Goal: Communication & Community: Answer question/provide support

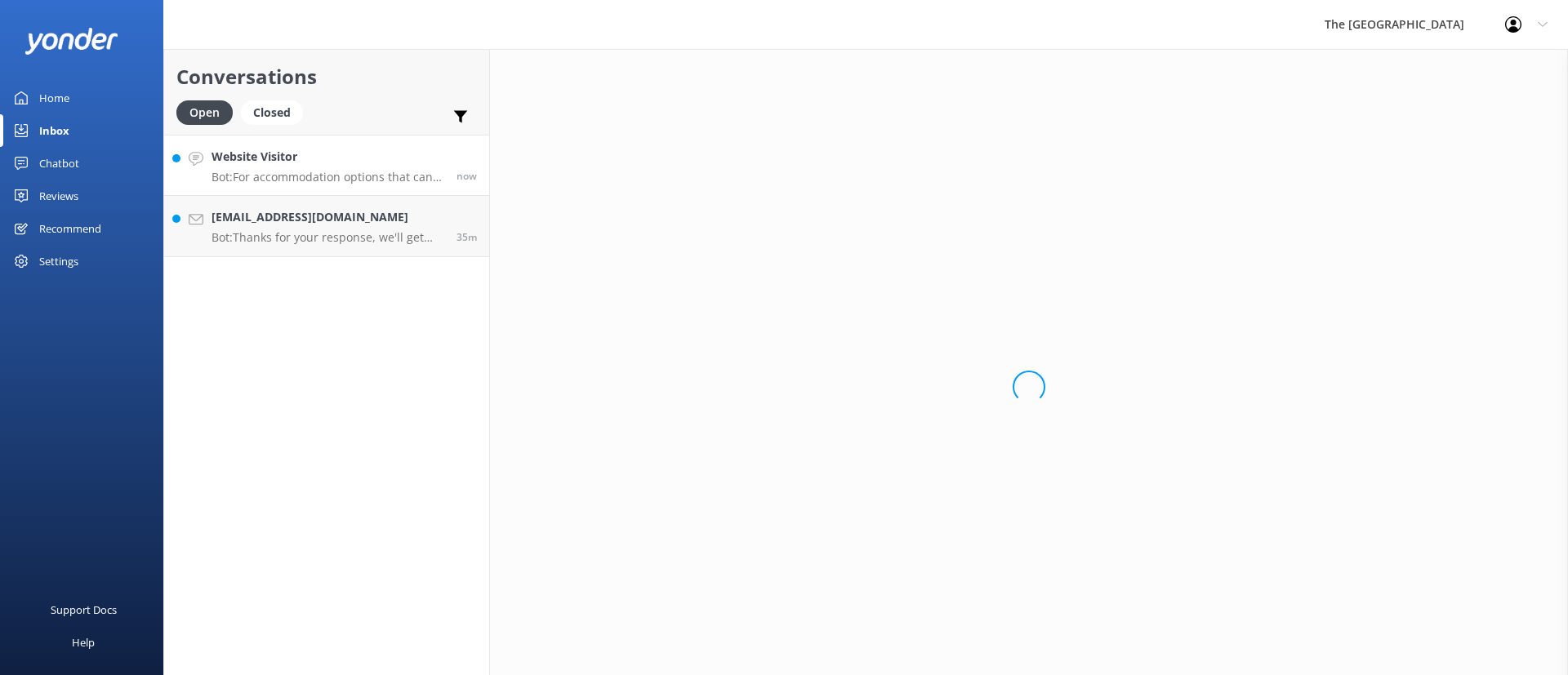
click at [348, 174] on p "Bot: For accommodation options that can fit your group, you can explore the 4-B…" at bounding box center [327, 178] width 233 height 15
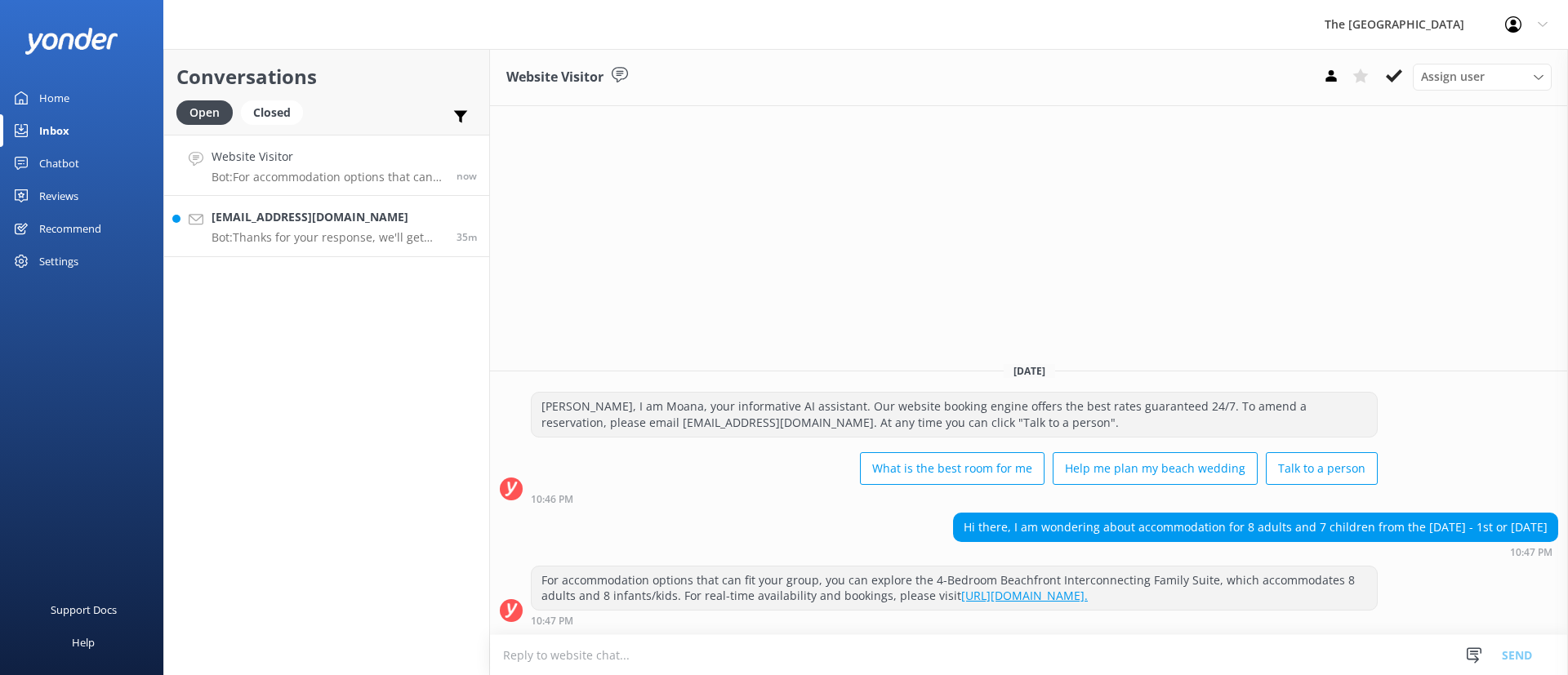
click at [360, 220] on h4 "[EMAIL_ADDRESS][DOMAIN_NAME]" at bounding box center [327, 218] width 233 height 18
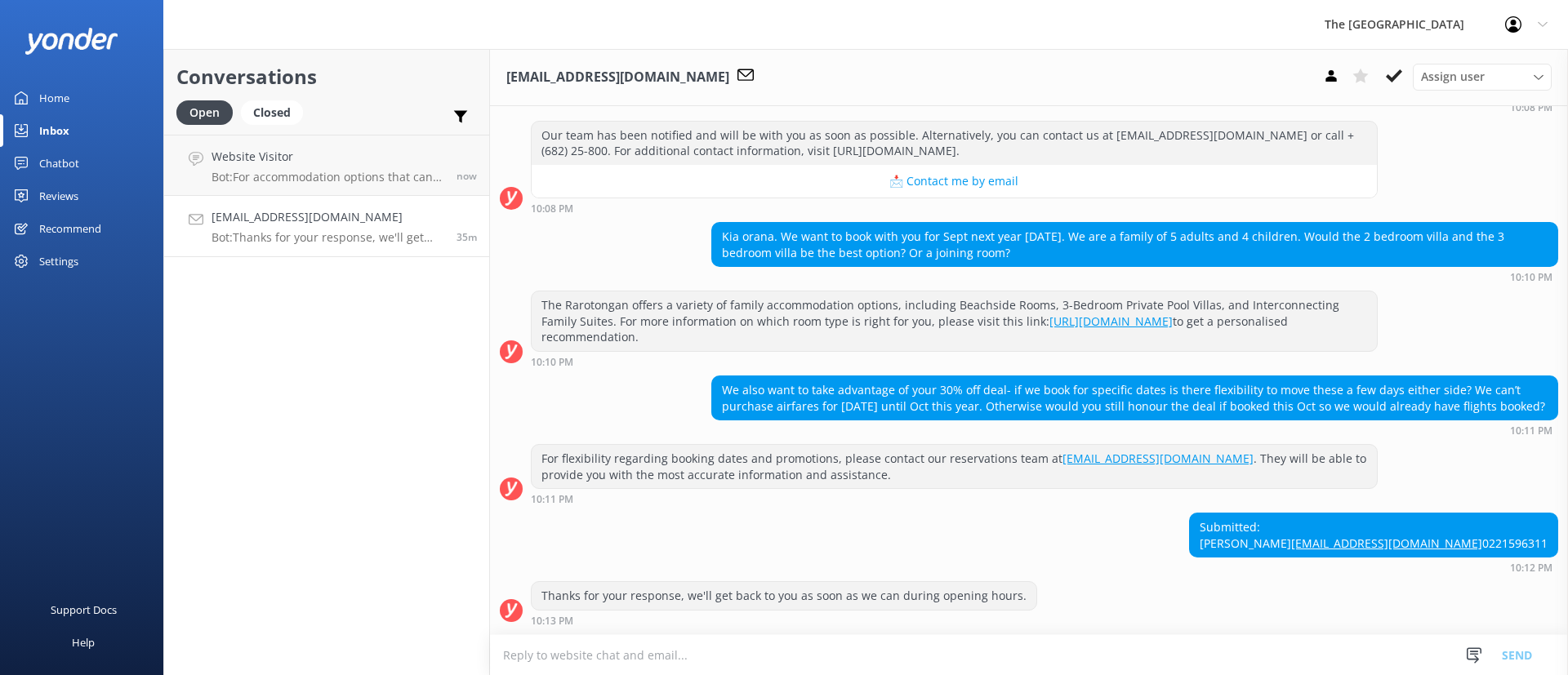
scroll to position [249, 0]
drag, startPoint x: 1219, startPoint y: 559, endPoint x: 1087, endPoint y: 496, distance: 146.3
click at [1112, 514] on div "Submitted: [PERSON_NAME] [EMAIL_ADDRESS][DOMAIN_NAME] 0221596311 10:12 PM" at bounding box center [1029, 543] width 1078 height 60
click at [1167, 522] on div "Submitted: [PERSON_NAME] [EMAIL_ADDRESS][DOMAIN_NAME] 0221596311 10:12 PM" at bounding box center [1029, 543] width 1078 height 60
drag, startPoint x: 1038, startPoint y: 486, endPoint x: 695, endPoint y: 434, distance: 346.9
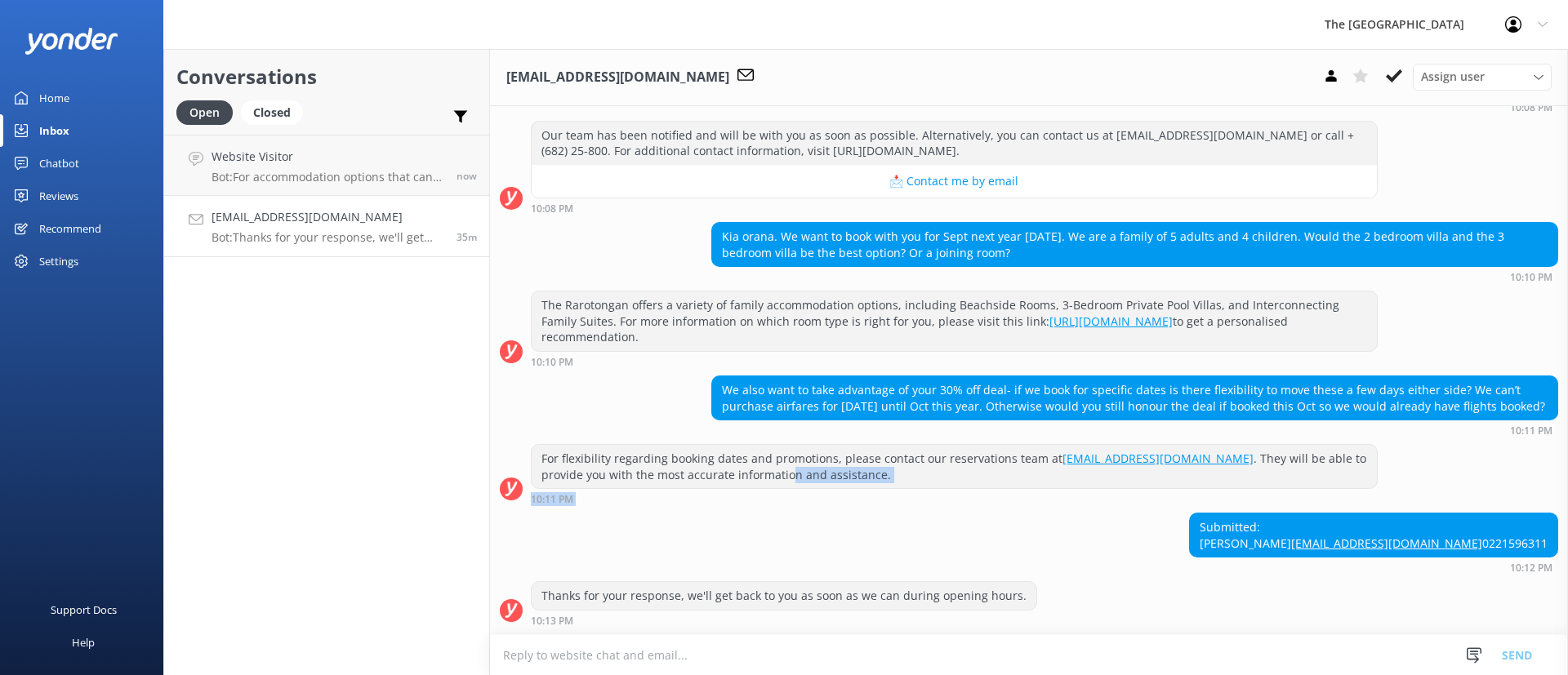
click at [713, 441] on div "[DATE] [PERSON_NAME], I am Moana, your informative AI assistant. Our website bo…" at bounding box center [1029, 269] width 1078 height 730
click at [850, 513] on div "Submitted: [PERSON_NAME] [EMAIL_ADDRESS][DOMAIN_NAME] 0221596311 10:12 PM" at bounding box center [1029, 543] width 1078 height 60
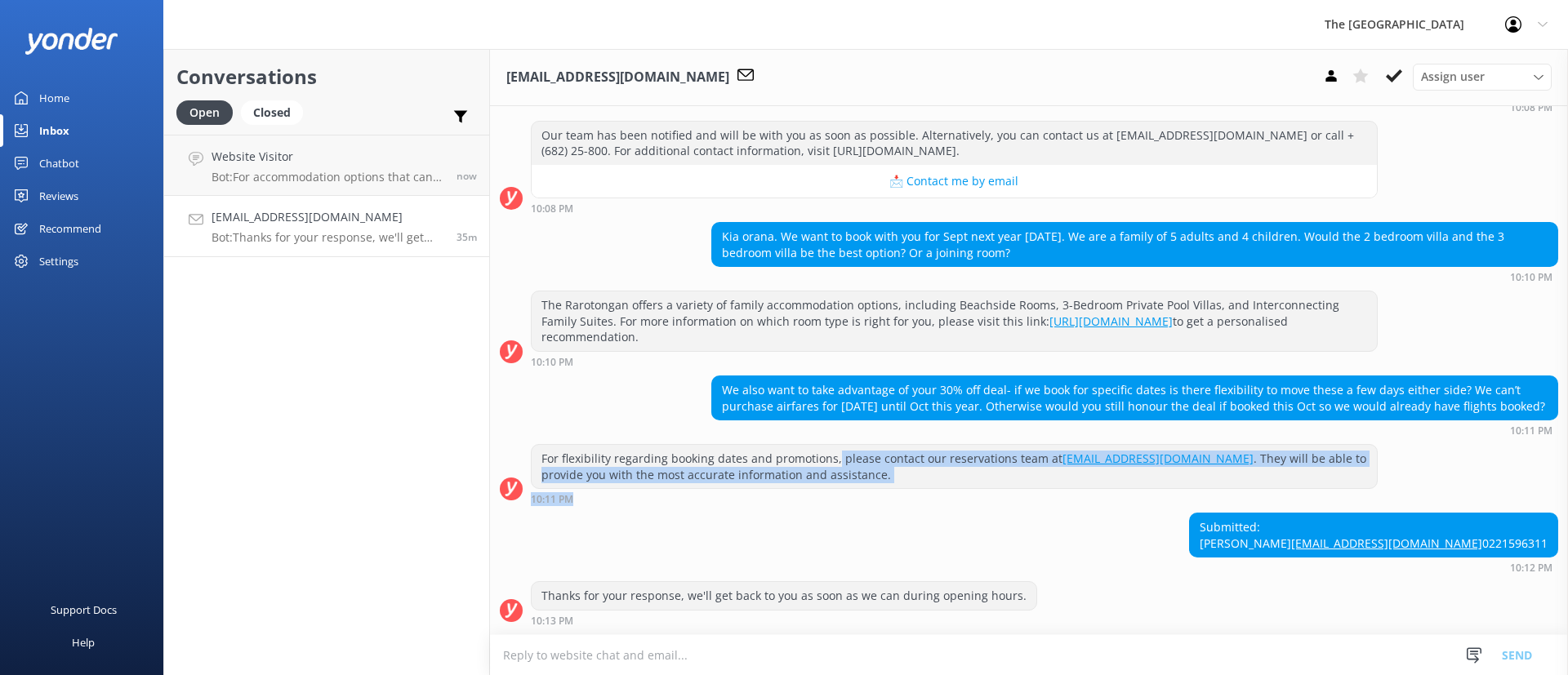
click at [823, 410] on div "[DATE] [PERSON_NAME], I am Moana, your informative AI assistant. Our website bo…" at bounding box center [1029, 269] width 1078 height 730
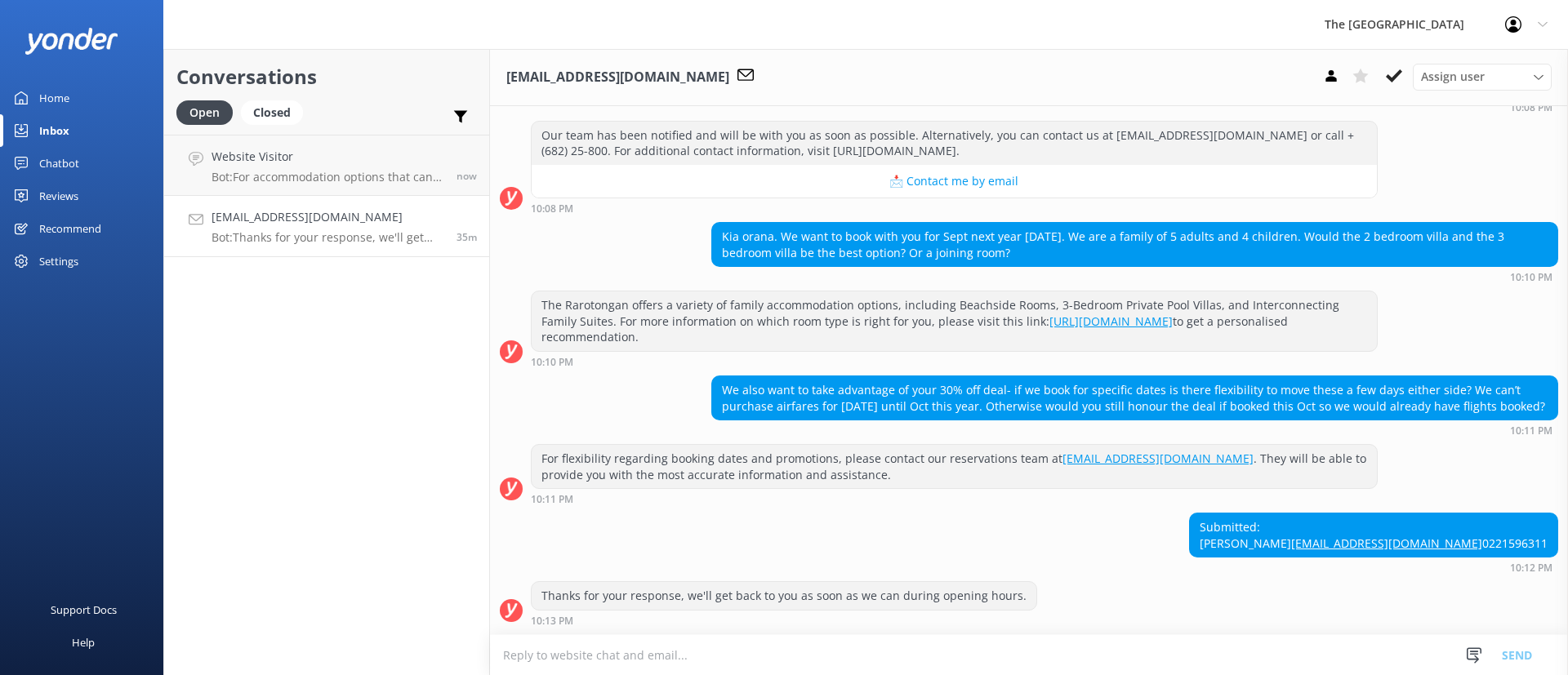
click at [1066, 513] on div "Submitted: [PERSON_NAME] [EMAIL_ADDRESS][DOMAIN_NAME] 0221596311 10:12 PM" at bounding box center [1029, 543] width 1078 height 60
drag, startPoint x: 1157, startPoint y: 542, endPoint x: 930, endPoint y: 496, distance: 231.6
click at [984, 513] on div "Submitted: [PERSON_NAME] [EMAIL_ADDRESS][DOMAIN_NAME] 0221596311 10:12 PM" at bounding box center [1029, 543] width 1078 height 60
drag, startPoint x: 1048, startPoint y: 555, endPoint x: 1091, endPoint y: 601, distance: 63.0
click at [1048, 554] on div "Submitted: [PERSON_NAME] [EMAIL_ADDRESS][DOMAIN_NAME] 0221596311 10:12 PM" at bounding box center [1029, 543] width 1078 height 60
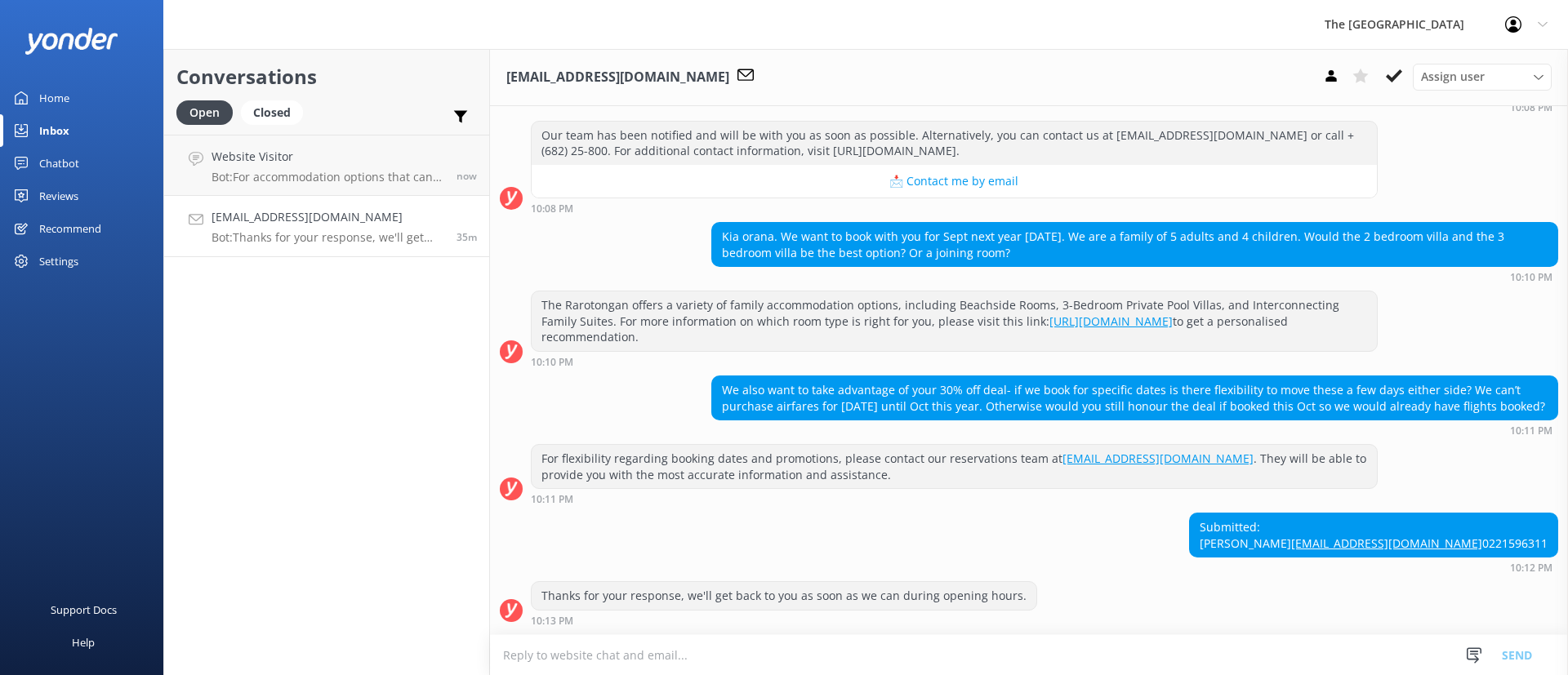
click at [1005, 566] on div "[DATE] [PERSON_NAME], I am Moana, your informative AI assistant. Our website bo…" at bounding box center [1029, 269] width 1078 height 730
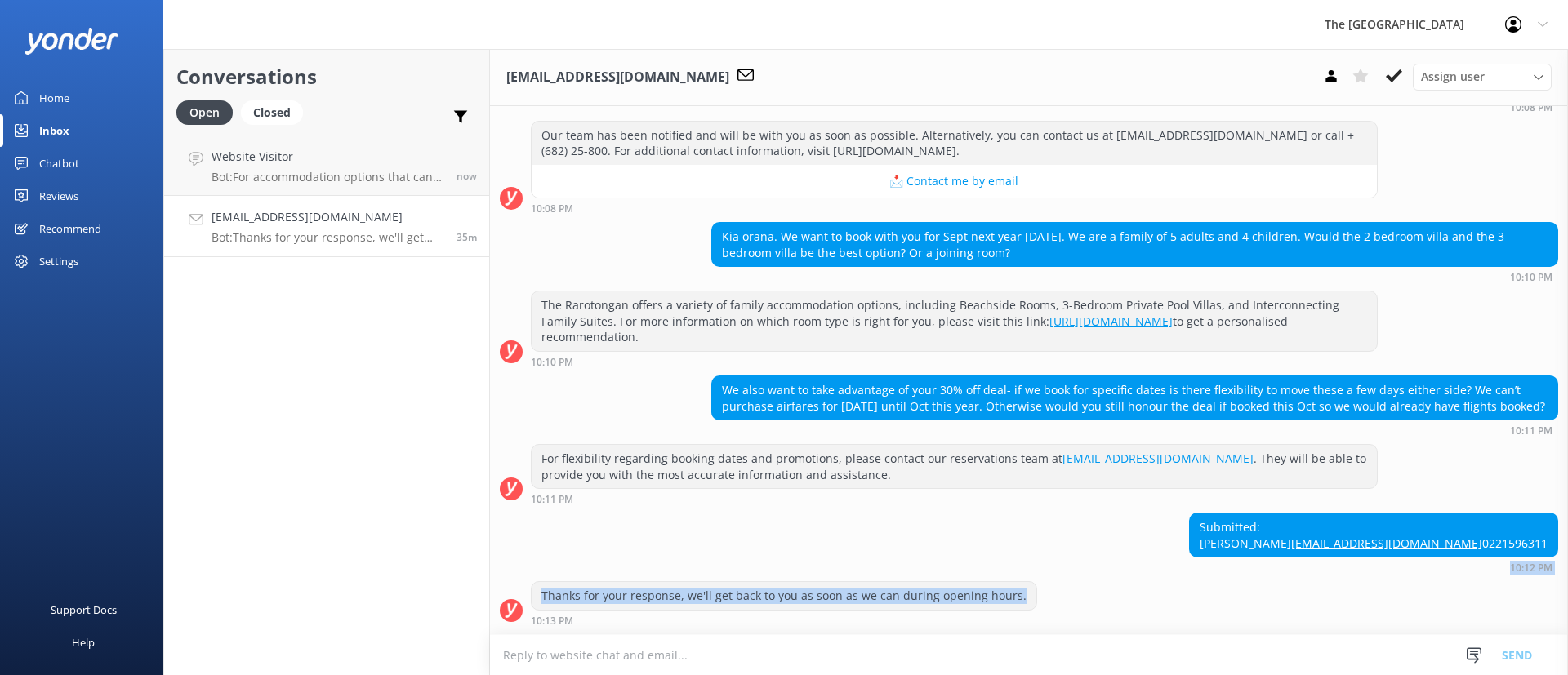
click at [1162, 584] on div "Thanks for your response, we'll get back to you as soon as we can during openin…" at bounding box center [1029, 604] width 1078 height 45
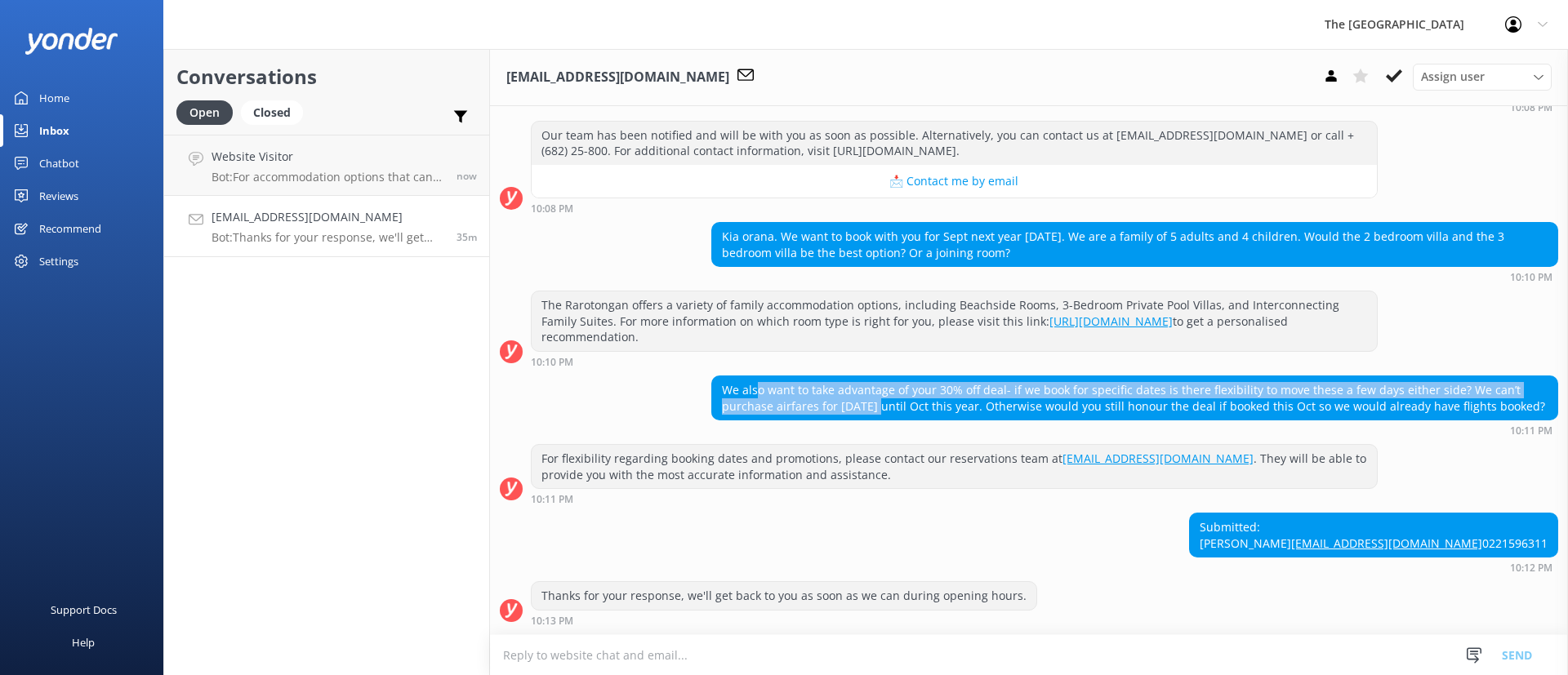
drag, startPoint x: 872, startPoint y: 365, endPoint x: 754, endPoint y: 332, distance: 122.5
click at [754, 376] on div "We also want to take advantage of your 30% off deal- if we book for specific da…" at bounding box center [1134, 398] width 845 height 43
click at [834, 376] on div "We also want to take advantage of your 30% off deal- if we book for specific da…" at bounding box center [1134, 398] width 845 height 43
drag, startPoint x: 850, startPoint y: 359, endPoint x: 759, endPoint y: 326, distance: 96.8
click at [759, 375] on div "We also want to take advantage of your 30% off deal- if we book for specific da…" at bounding box center [1134, 398] width 847 height 45
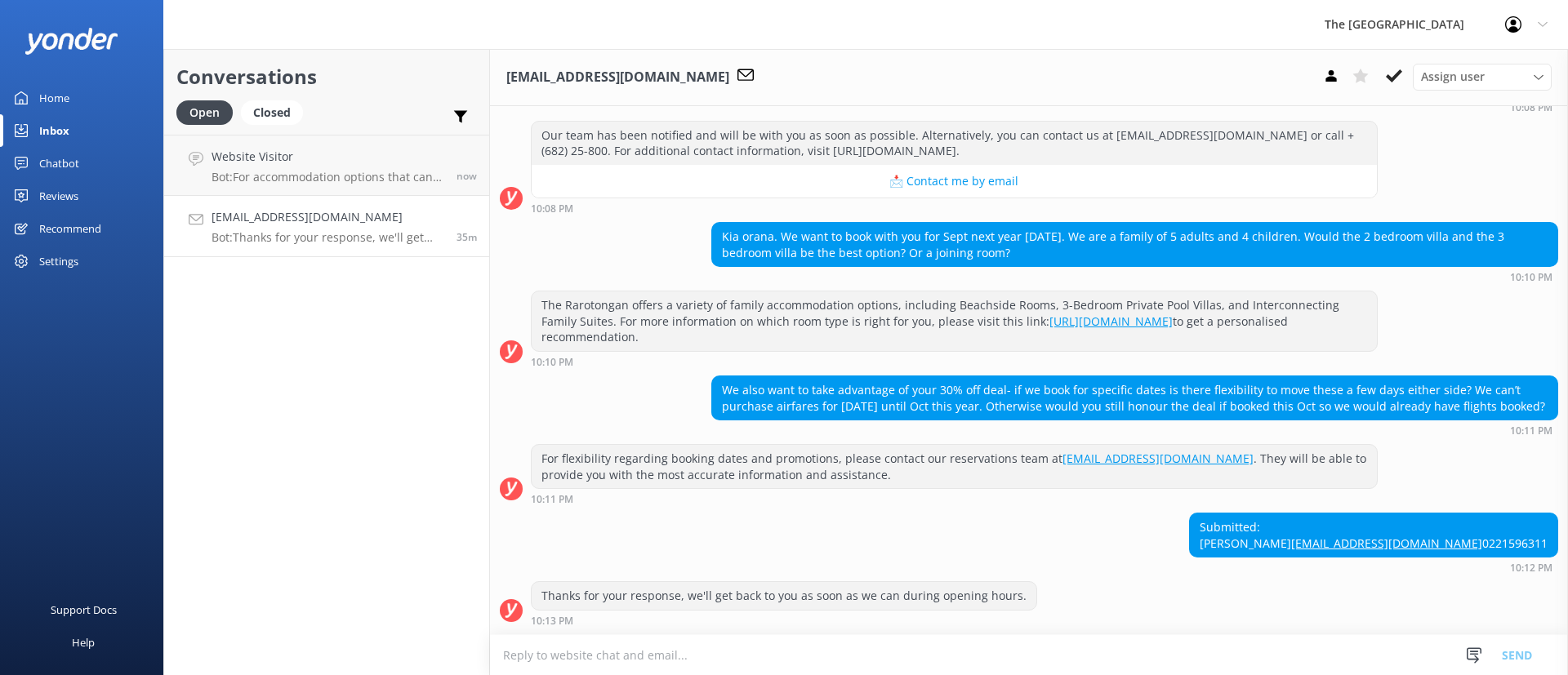
click at [1006, 513] on div "Submitted: [PERSON_NAME] [EMAIL_ADDRESS][DOMAIN_NAME] 0221596311 10:12 PM" at bounding box center [1029, 543] width 1078 height 60
click at [1092, 513] on div "Submitted: [PERSON_NAME] [EMAIL_ADDRESS][DOMAIN_NAME] 0221596311 10:12 PM" at bounding box center [1029, 543] width 1078 height 60
drag, startPoint x: 807, startPoint y: 376, endPoint x: 707, endPoint y: 313, distance: 118.2
click at [710, 315] on div "[DATE] [PERSON_NAME], I am Moana, your informative AI assistant. Our website bo…" at bounding box center [1029, 269] width 1078 height 730
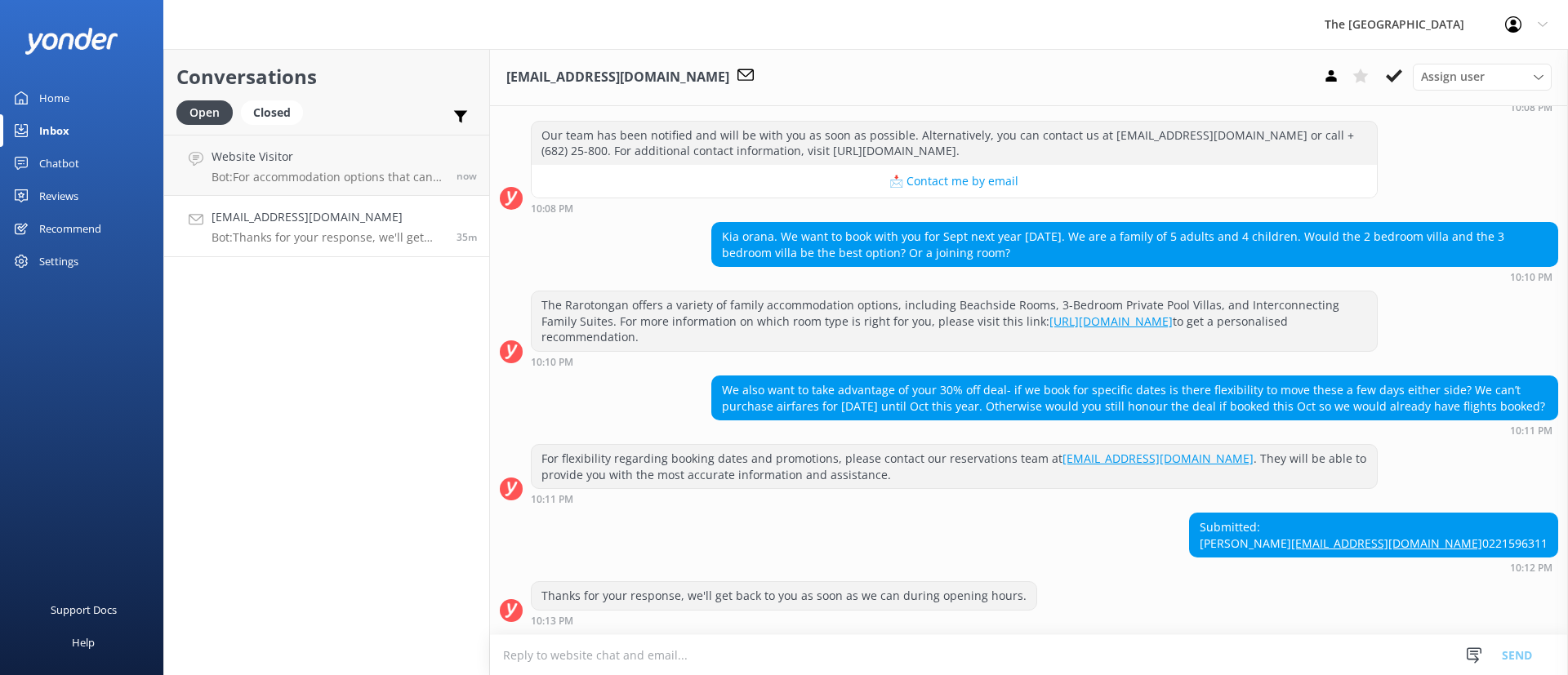
click at [820, 376] on div "We also want to take advantage of your 30% off deal- if we book for specific da…" at bounding box center [1134, 398] width 845 height 43
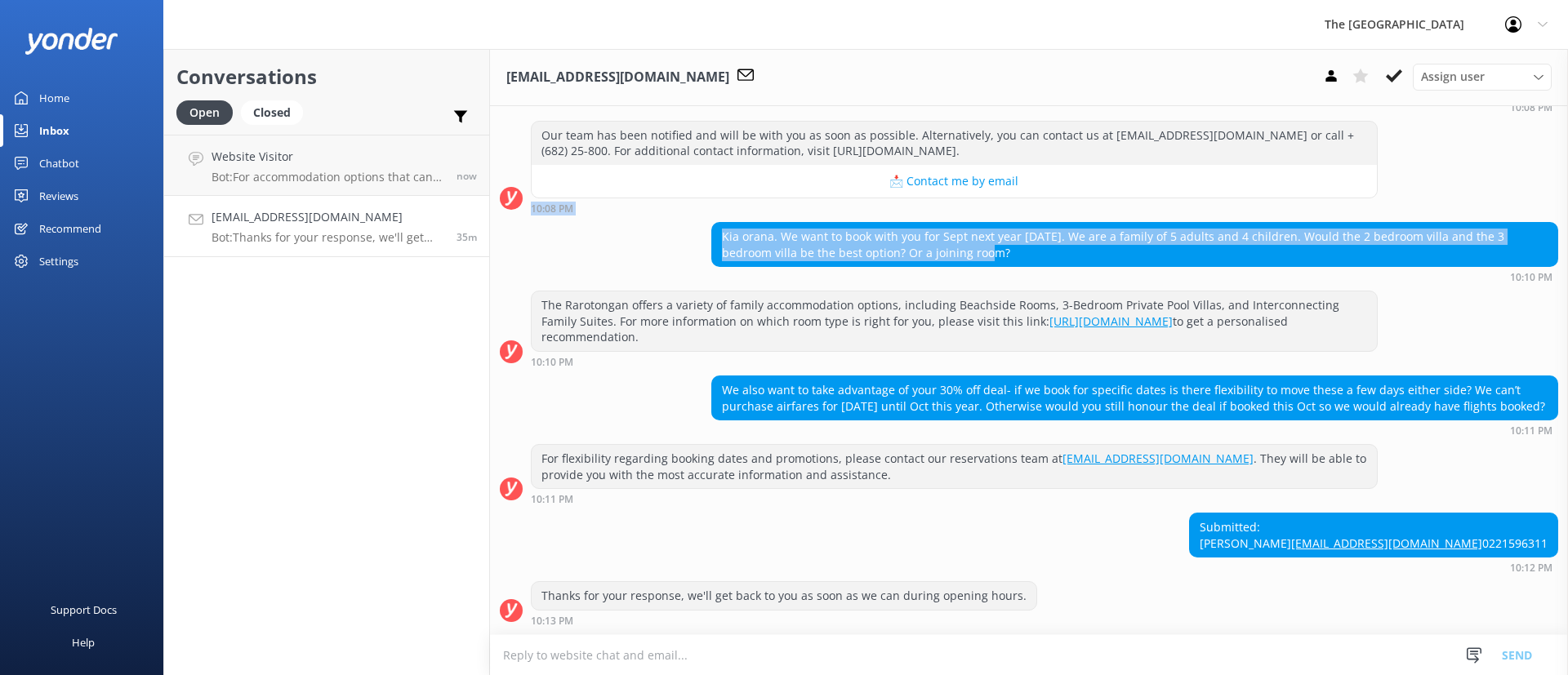
drag, startPoint x: 1148, startPoint y: 198, endPoint x: 999, endPoint y: 146, distance: 157.8
click at [999, 146] on div "[DATE] [PERSON_NAME], I am Moana, your informative AI assistant. Our website bo…" at bounding box center [1029, 269] width 1078 height 730
click at [1100, 223] on div "Kia orana. We want to book with you for Sept next year [DATE]. We are a family …" at bounding box center [1134, 244] width 845 height 43
drag, startPoint x: 978, startPoint y: 218, endPoint x: 850, endPoint y: 189, distance: 131.2
click at [850, 222] on div "Kia orana. We want to book with you for Sept next year [DATE]. We are a family …" at bounding box center [1134, 244] width 847 height 45
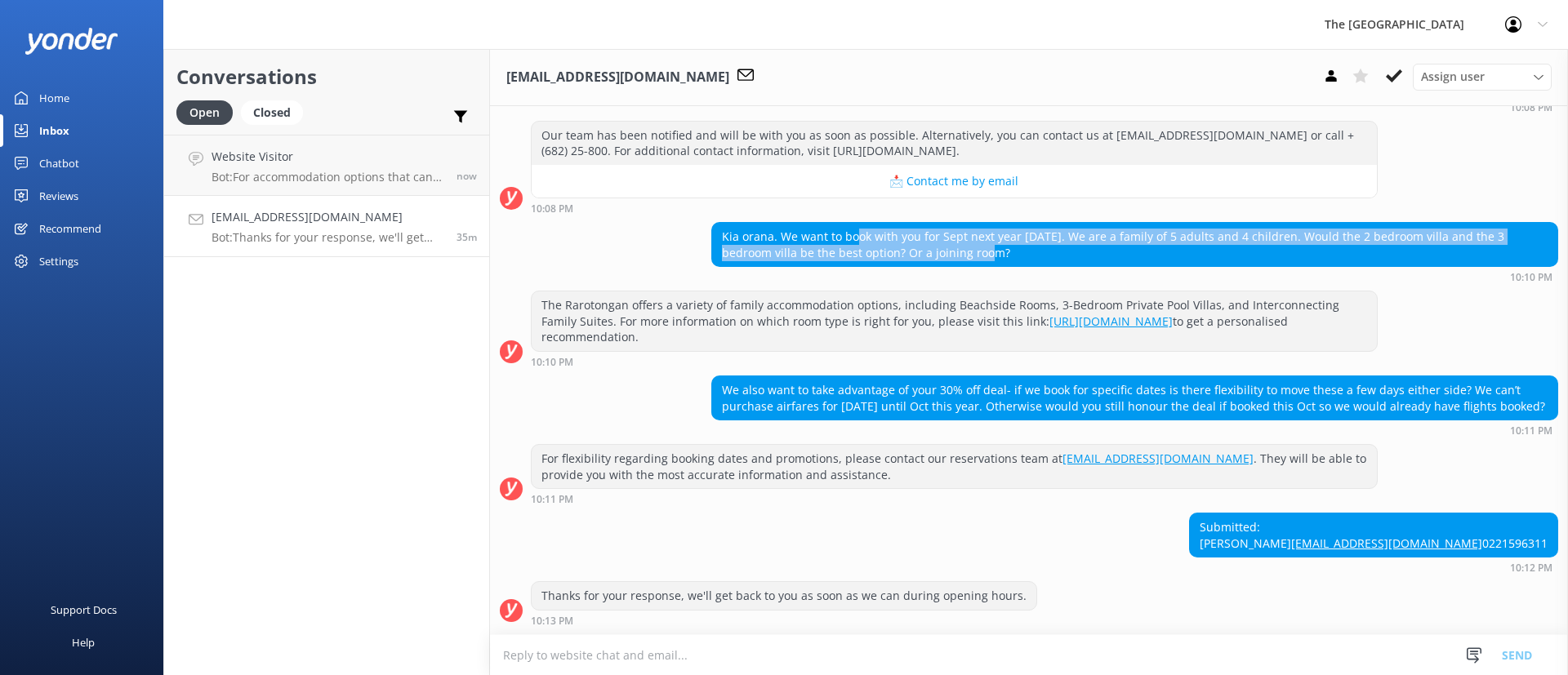
click at [986, 223] on div "Kia orana. We want to book with you for Sept next year [DATE]. We are a family …" at bounding box center [1134, 244] width 845 height 43
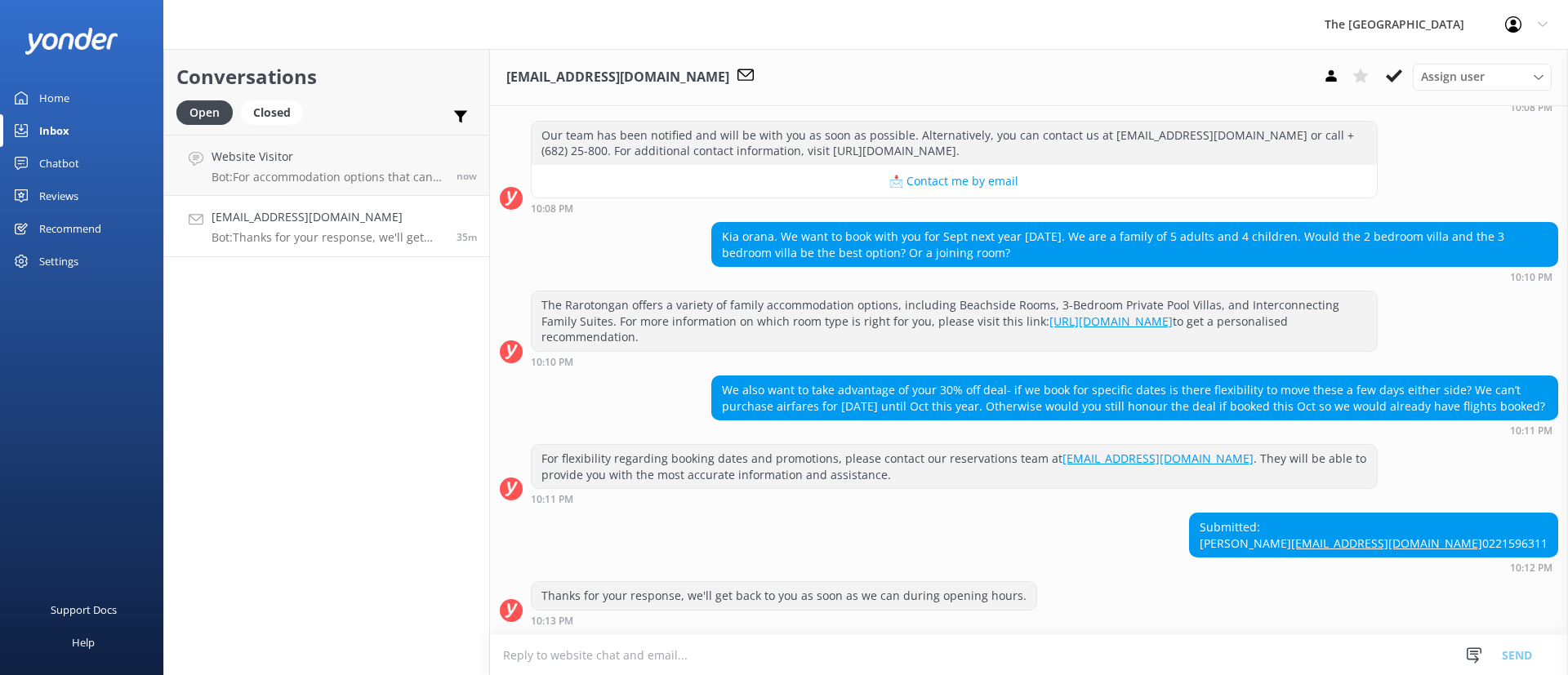
drag, startPoint x: 991, startPoint y: 210, endPoint x: 932, endPoint y: 198, distance: 60.2
click at [938, 223] on div "Kia orana. We want to book with you for Sept next year [DATE]. We are a family …" at bounding box center [1134, 244] width 845 height 43
click at [1007, 223] on div "Kia orana. We want to book with you for Sept next year [DATE]. We are a family …" at bounding box center [1134, 244] width 845 height 43
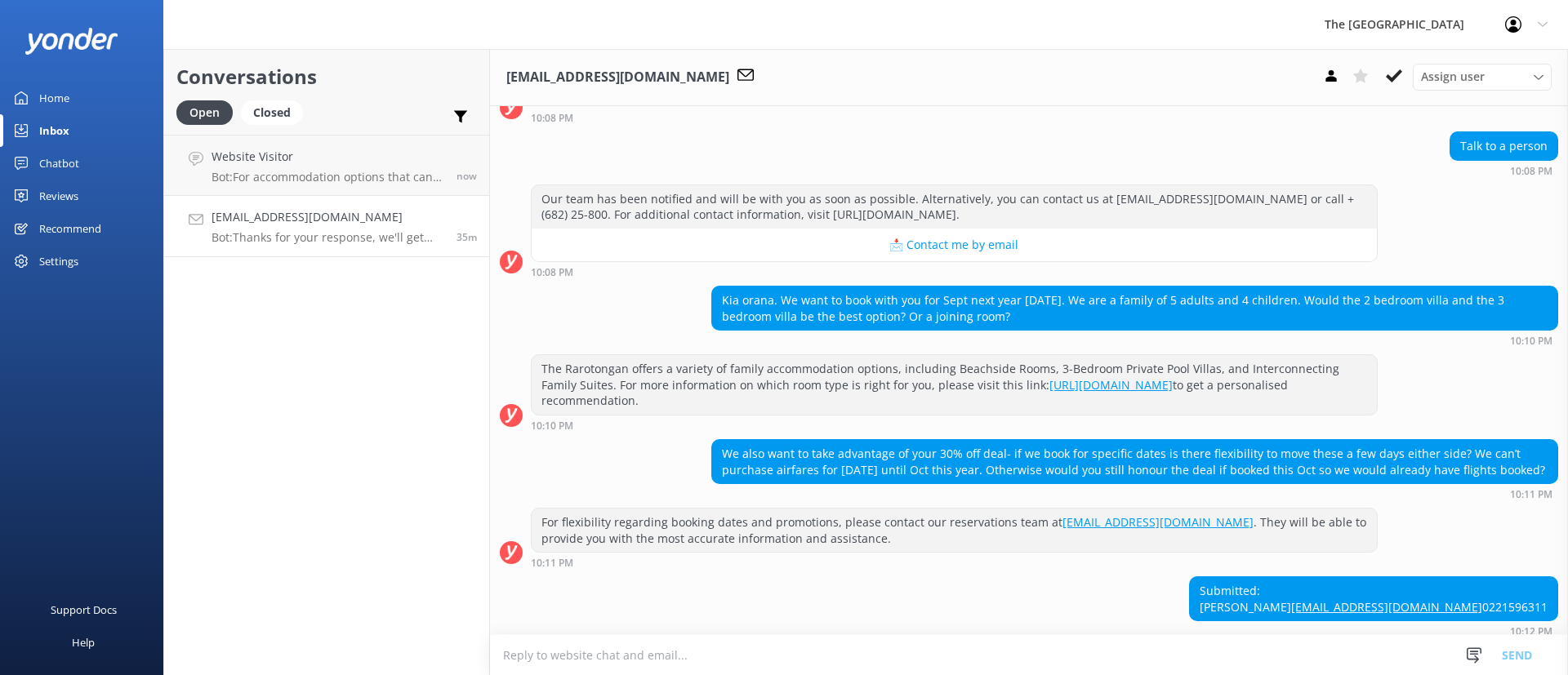
scroll to position [245, 0]
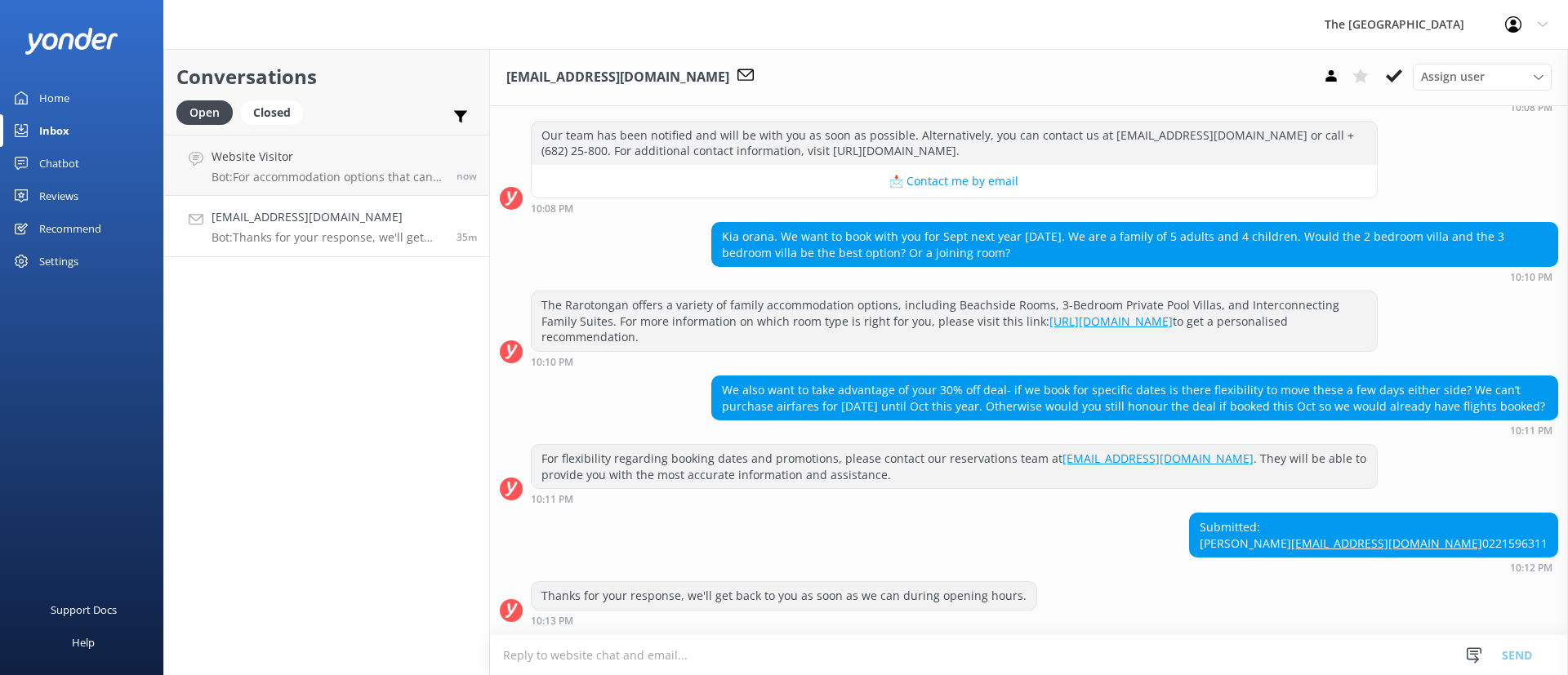
click at [440, 219] on h4 "[EMAIL_ADDRESS][DOMAIN_NAME]" at bounding box center [327, 218] width 233 height 18
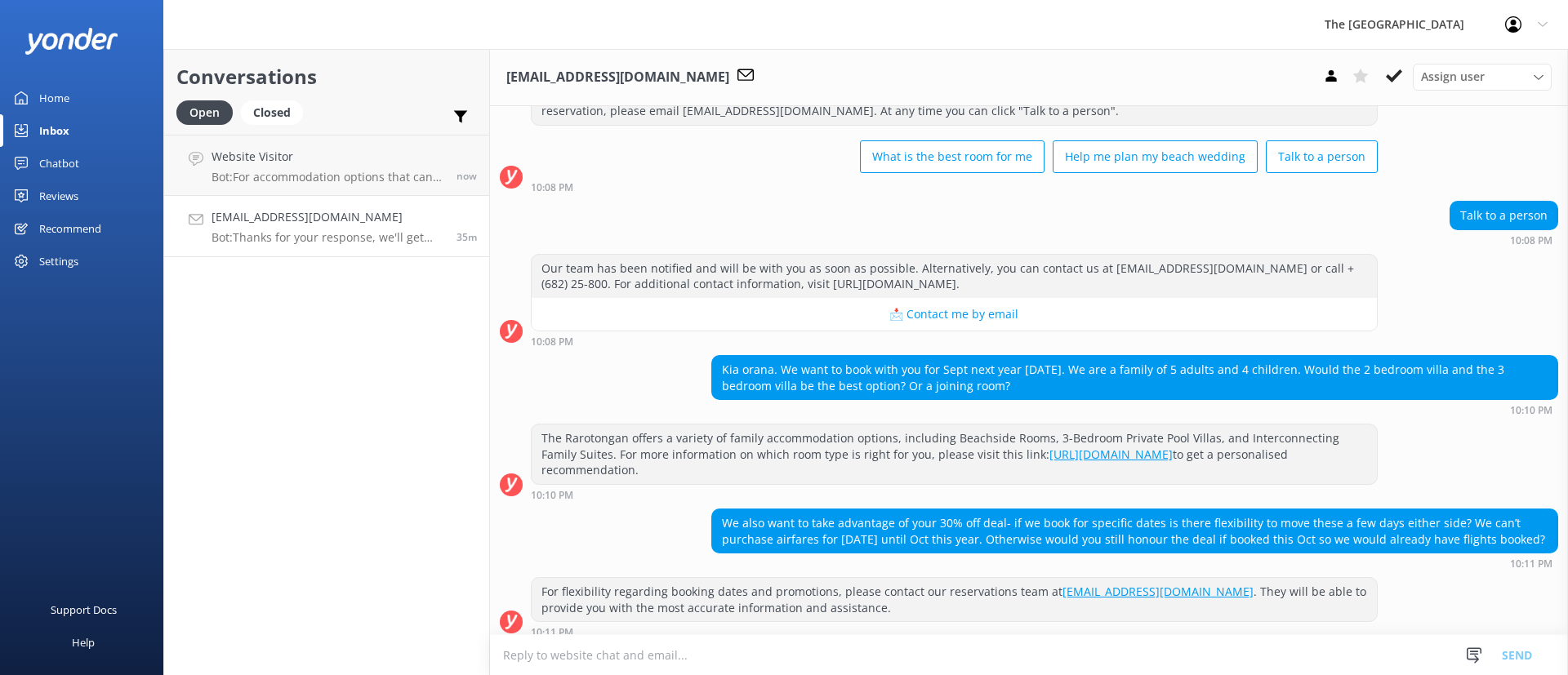
scroll to position [0, 0]
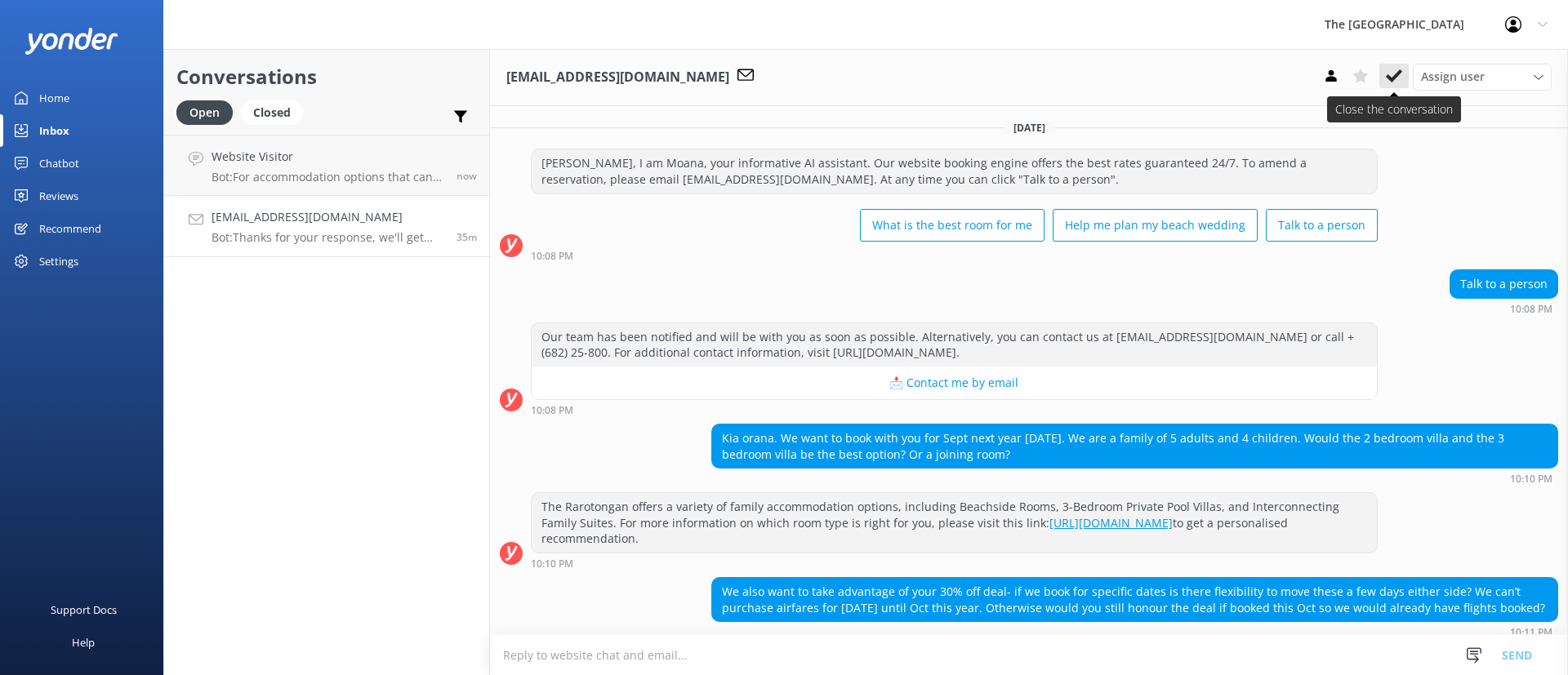
click at [1391, 73] on icon at bounding box center [1394, 76] width 17 height 17
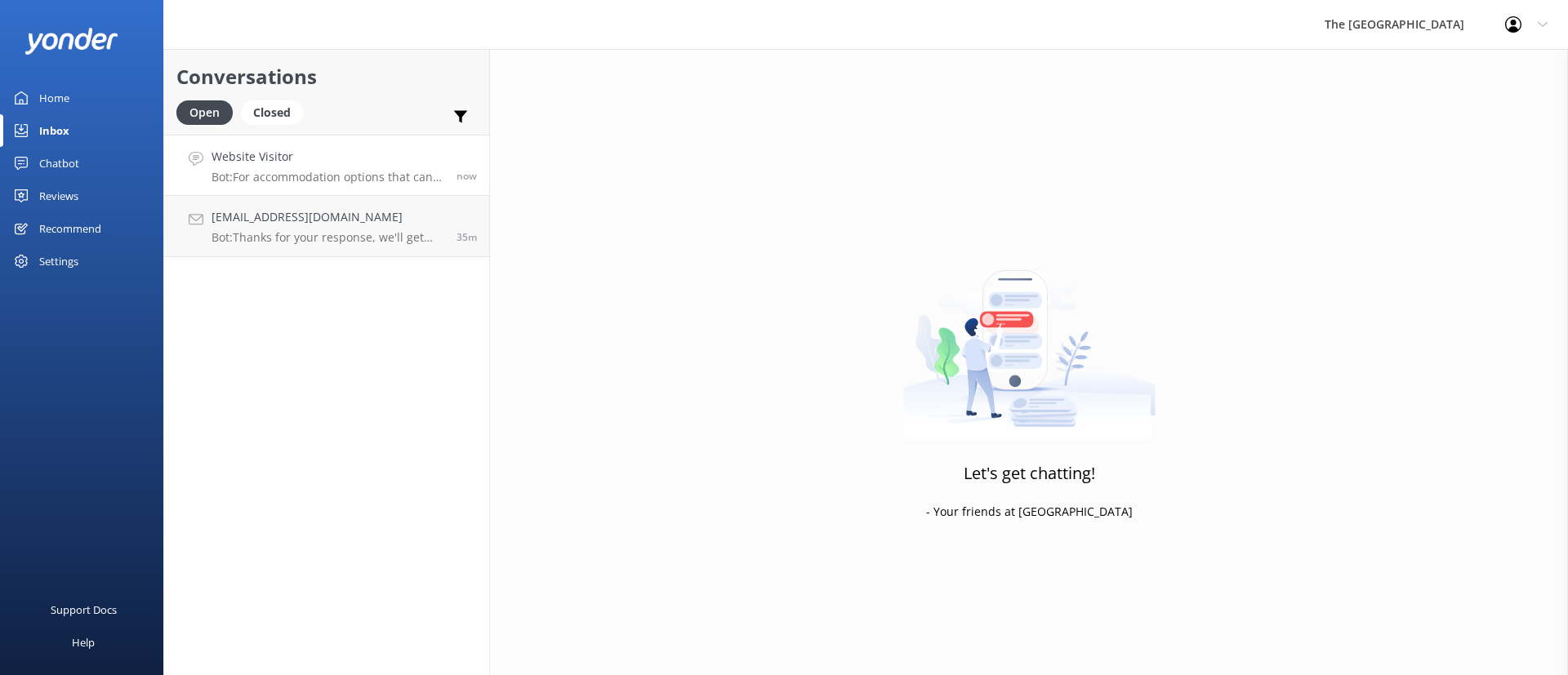
click at [239, 170] on p "Bot: For accommodation options that can fit your group, you can explore the 4-B…" at bounding box center [327, 178] width 233 height 15
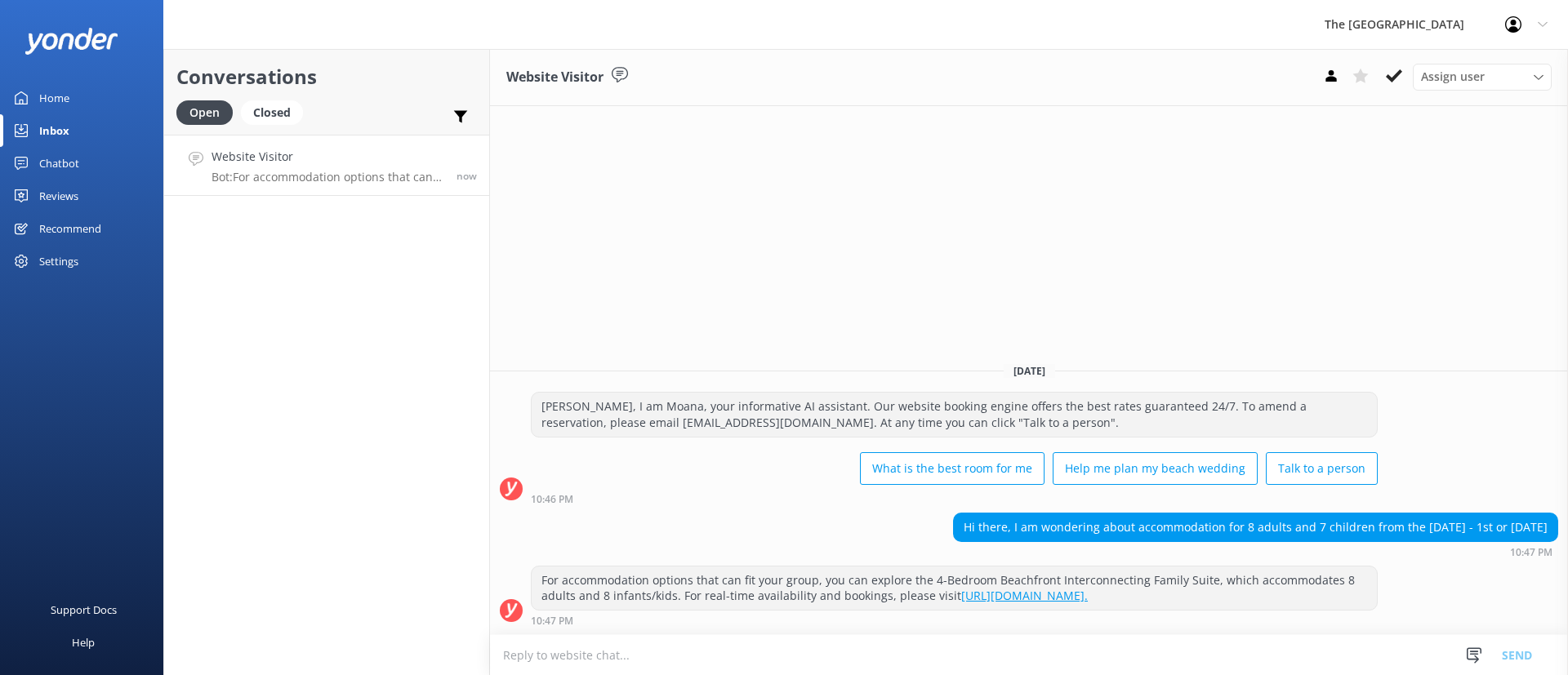
click at [871, 305] on div "Website Visitor Assign user Rarotongan Tata [PERSON_NAME] Laisa [PERSON_NAME] […" at bounding box center [1029, 362] width 1078 height 627
click at [272, 80] on h2 "Conversations" at bounding box center [326, 76] width 300 height 31
click at [269, 108] on div "Closed" at bounding box center [272, 112] width 62 height 24
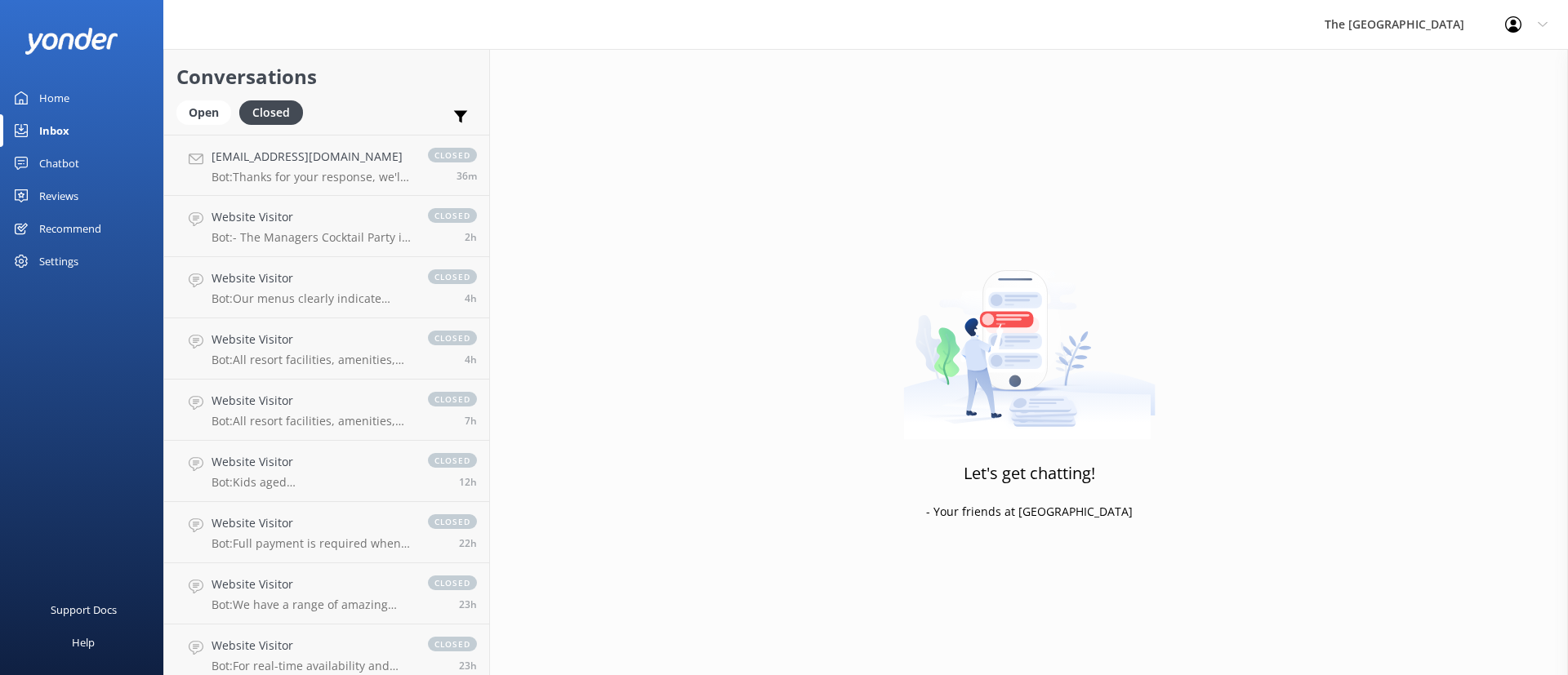
drag, startPoint x: 287, startPoint y: 179, endPoint x: 474, endPoint y: 201, distance: 188.3
click at [286, 179] on p "Bot: Thanks for your response, we'll get back to you as soon as we can during o…" at bounding box center [311, 178] width 200 height 15
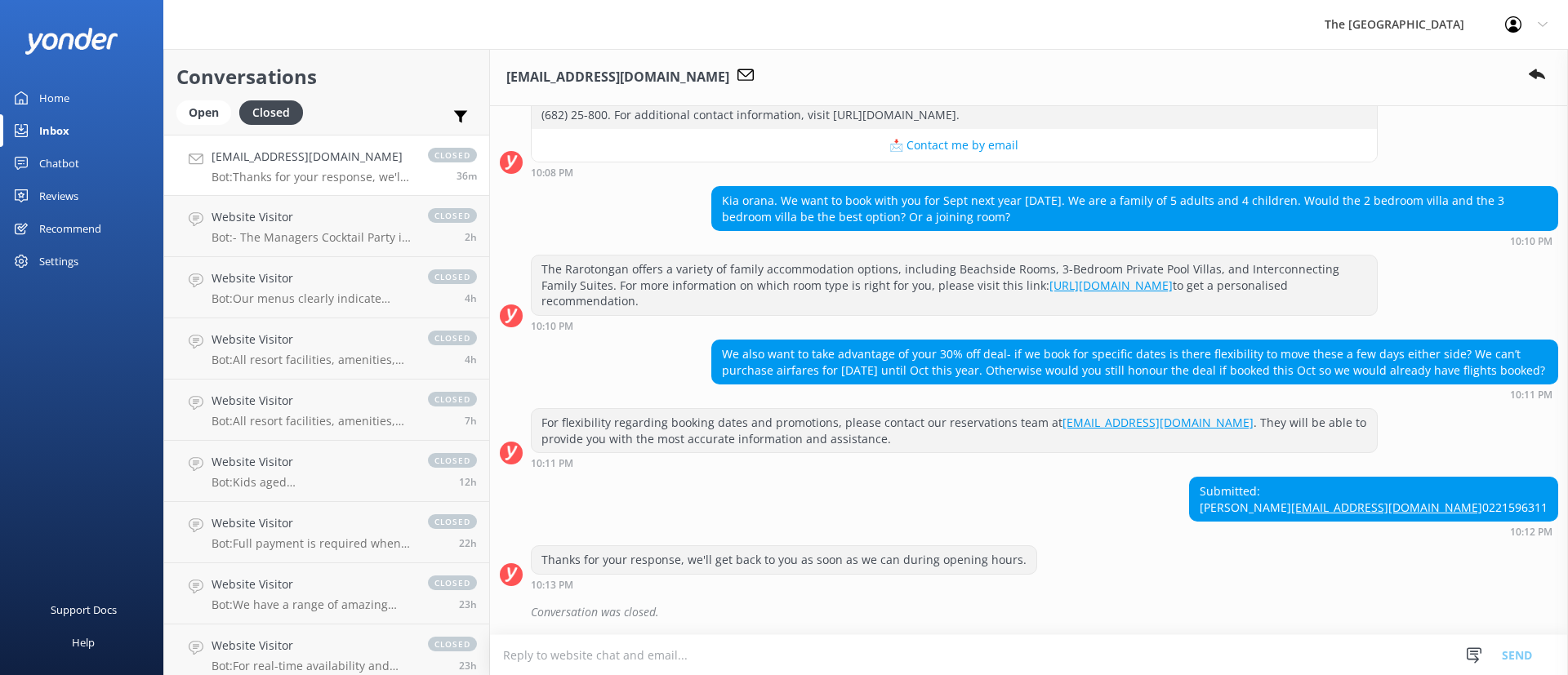
scroll to position [285, 0]
click at [709, 657] on textarea at bounding box center [1029, 655] width 1078 height 40
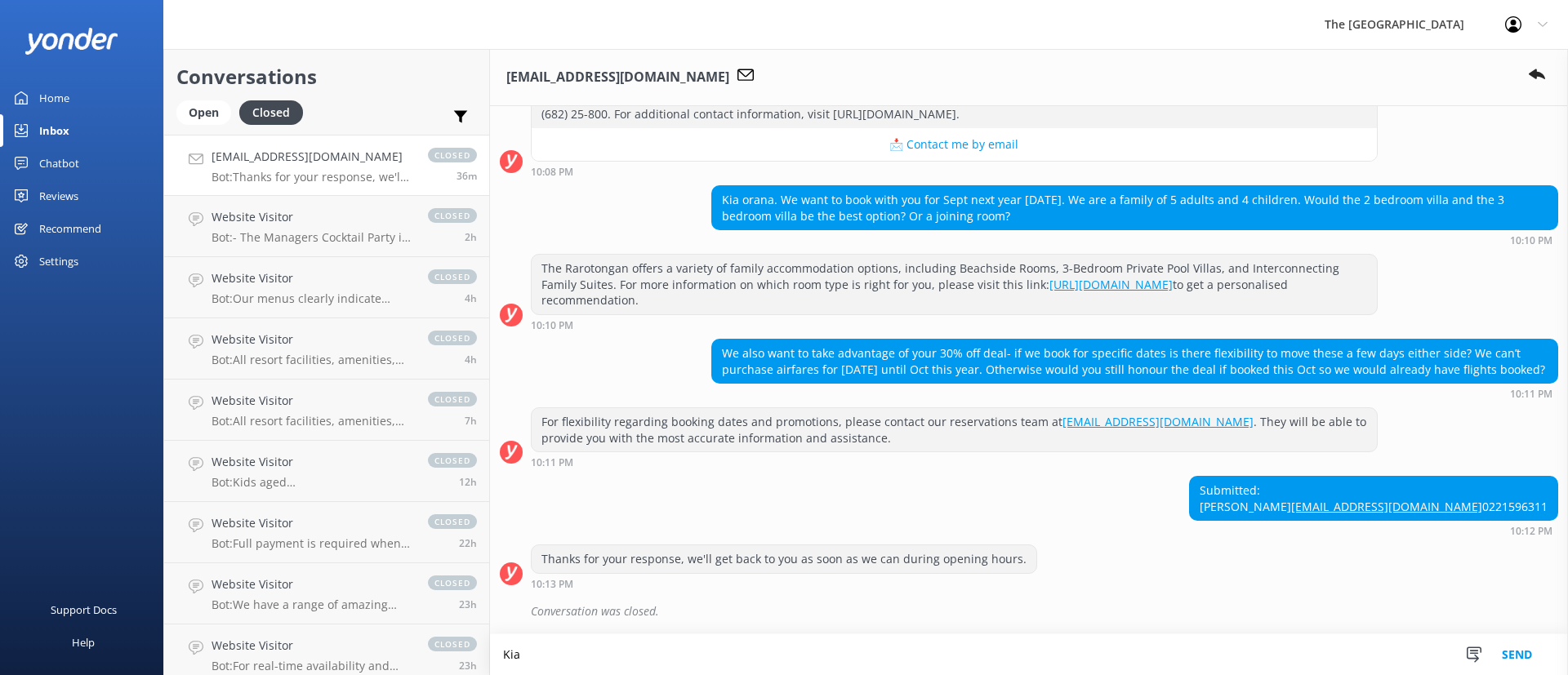
scroll to position [286, 0]
type textarea "K"
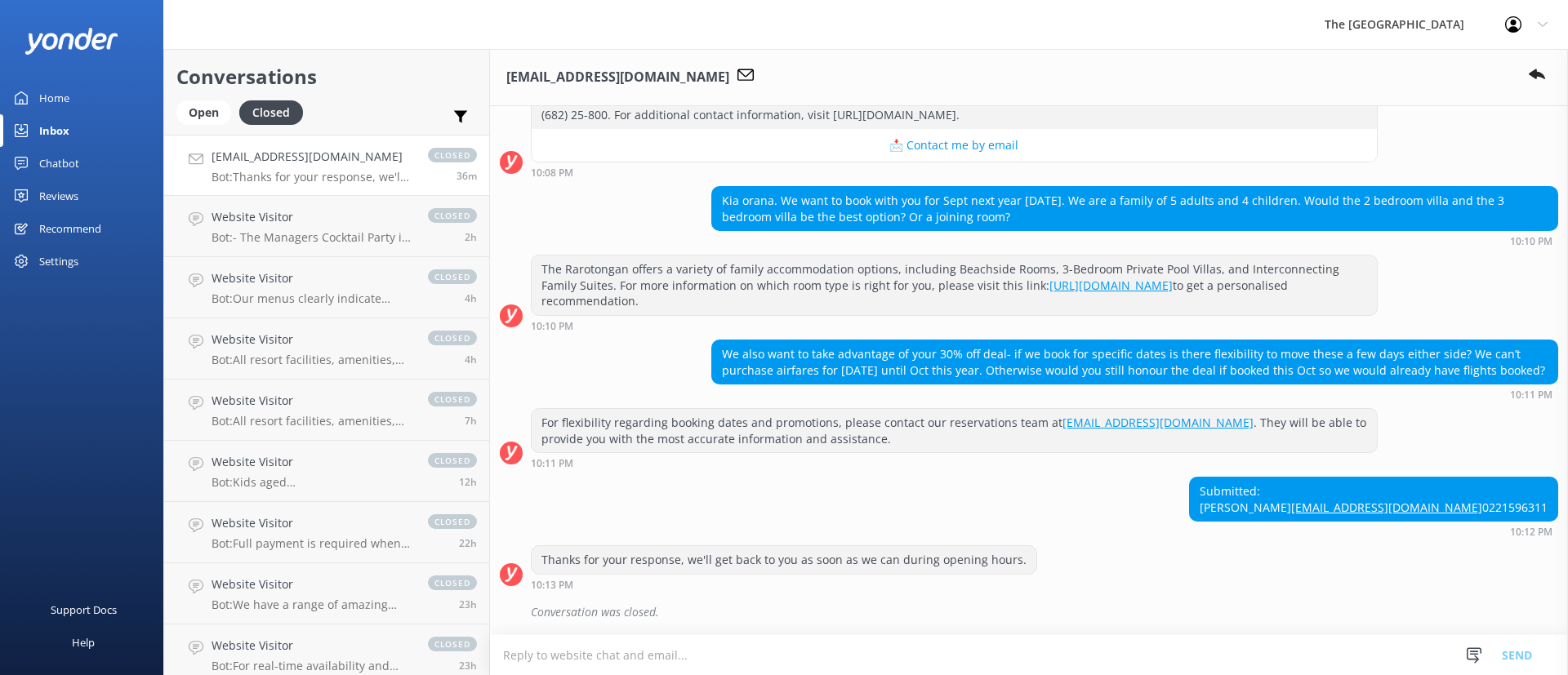
click at [1536, 21] on div "Profile Settings Logout" at bounding box center [1526, 24] width 83 height 49
click at [895, 656] on textarea at bounding box center [1029, 655] width 1078 height 40
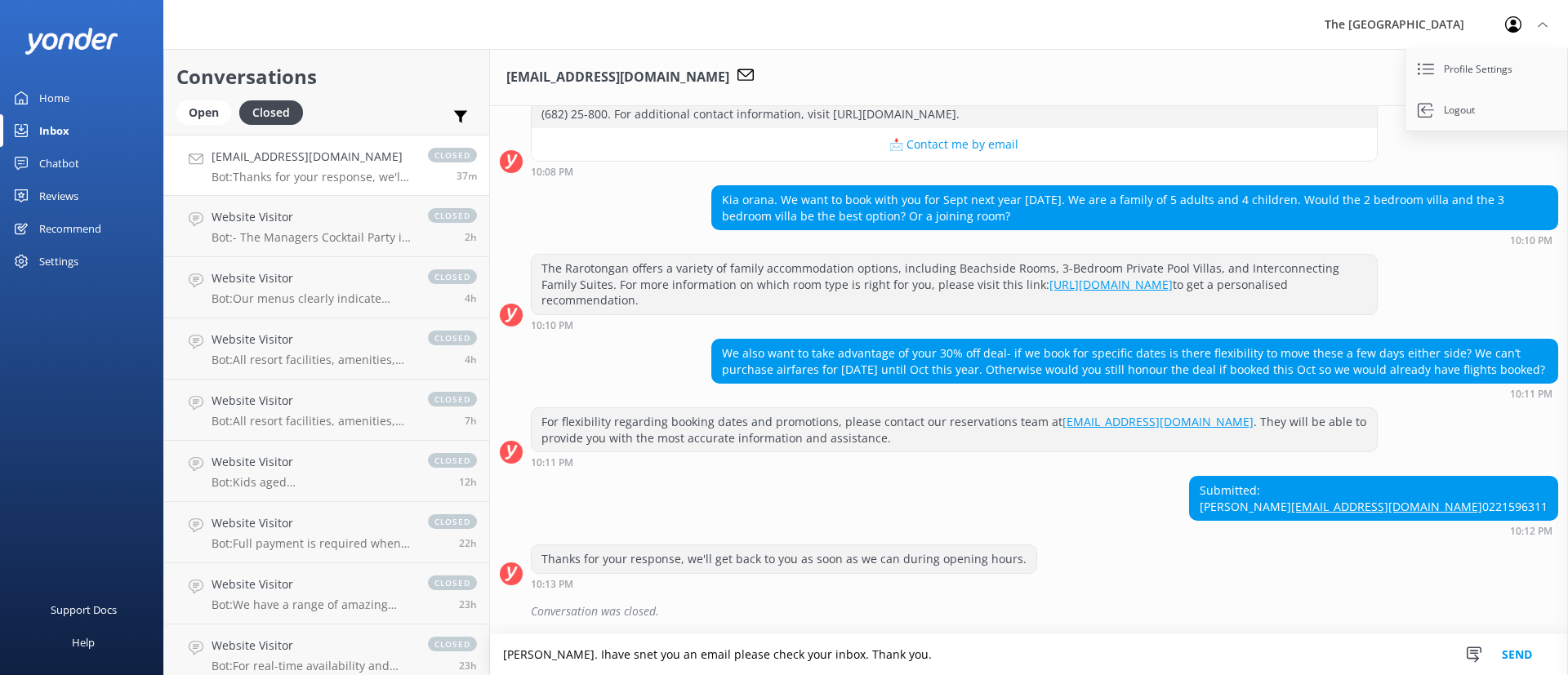
click at [618, 650] on textarea "[PERSON_NAME]. Ihave snet you an email please check your inbox. Thank you." at bounding box center [1029, 654] width 1078 height 41
click at [658, 658] on textarea "[PERSON_NAME]. I have snet you an email please check your inbox. Thank you." at bounding box center [1029, 654] width 1078 height 41
click at [1105, 638] on textarea "[PERSON_NAME]. I have sent you an email please check your inbox. Thank you." at bounding box center [1029, 654] width 1078 height 41
type textarea "[PERSON_NAME]. I have sent you an email please check your inbox. Thank you."
click at [1534, 654] on button "Send" at bounding box center [1516, 654] width 61 height 41
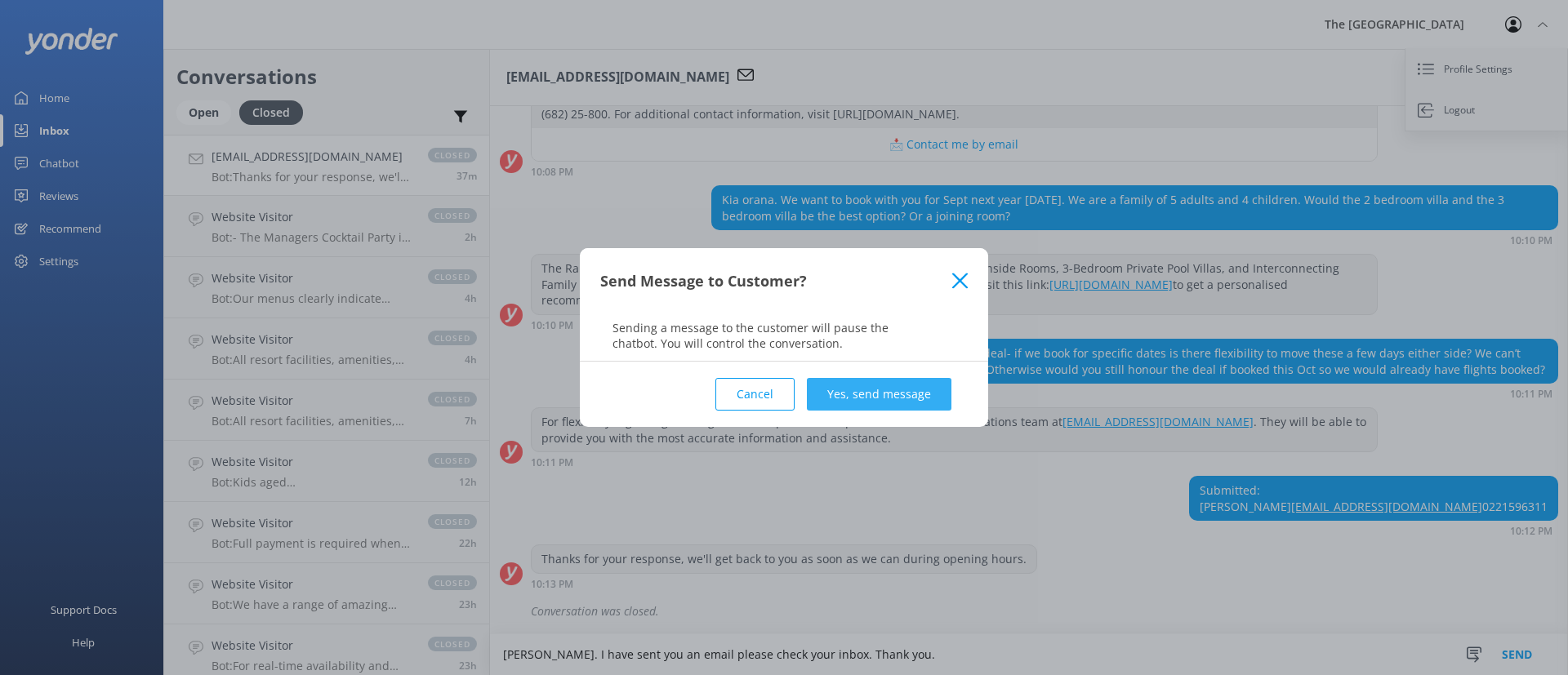
click at [855, 398] on button "Yes, send message" at bounding box center [879, 394] width 144 height 33
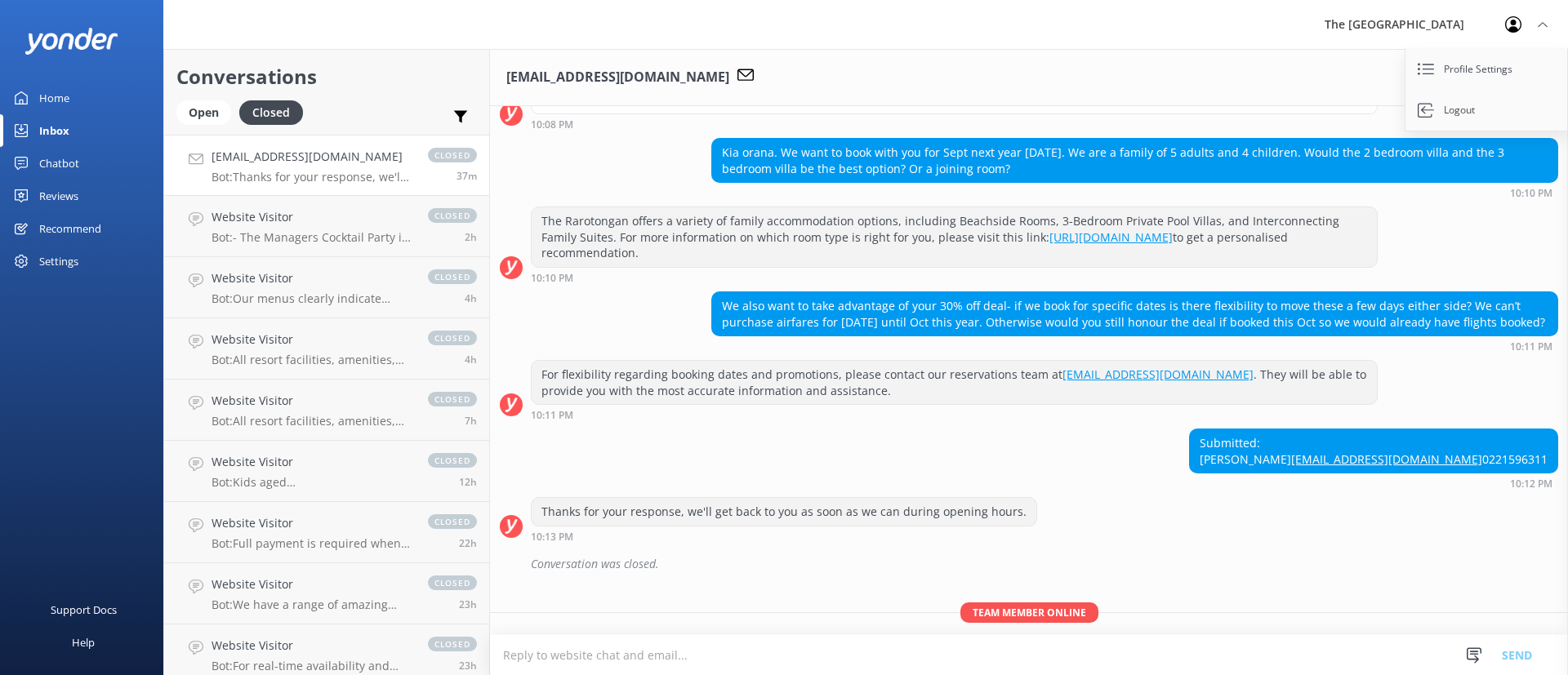
scroll to position [391, 0]
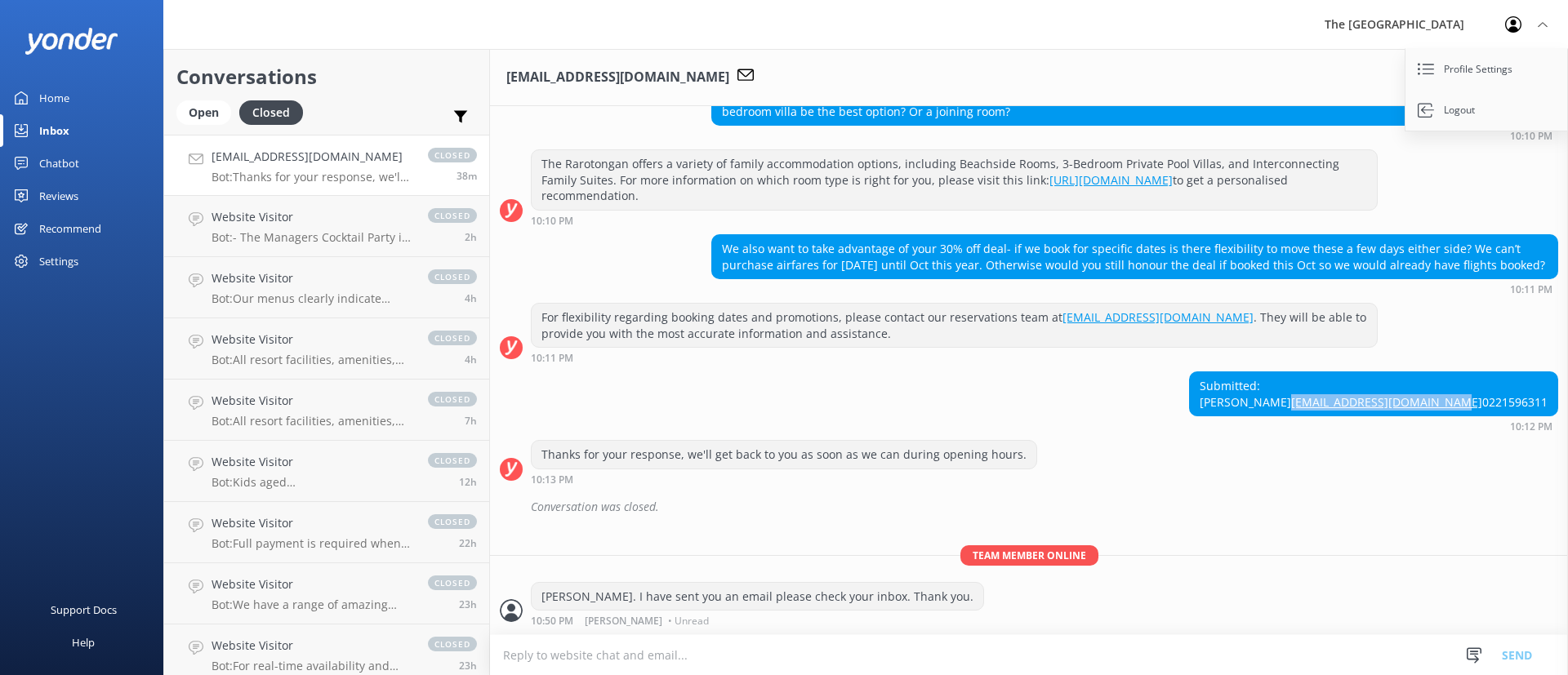
drag, startPoint x: 1537, startPoint y: 385, endPoint x: 1364, endPoint y: 390, distance: 173.1
click at [1364, 390] on div "Submitted: [PERSON_NAME] [EMAIL_ADDRESS][DOMAIN_NAME] 0221596311" at bounding box center [1374, 394] width 367 height 43
copy link "[EMAIL_ADDRESS][DOMAIN_NAME]"
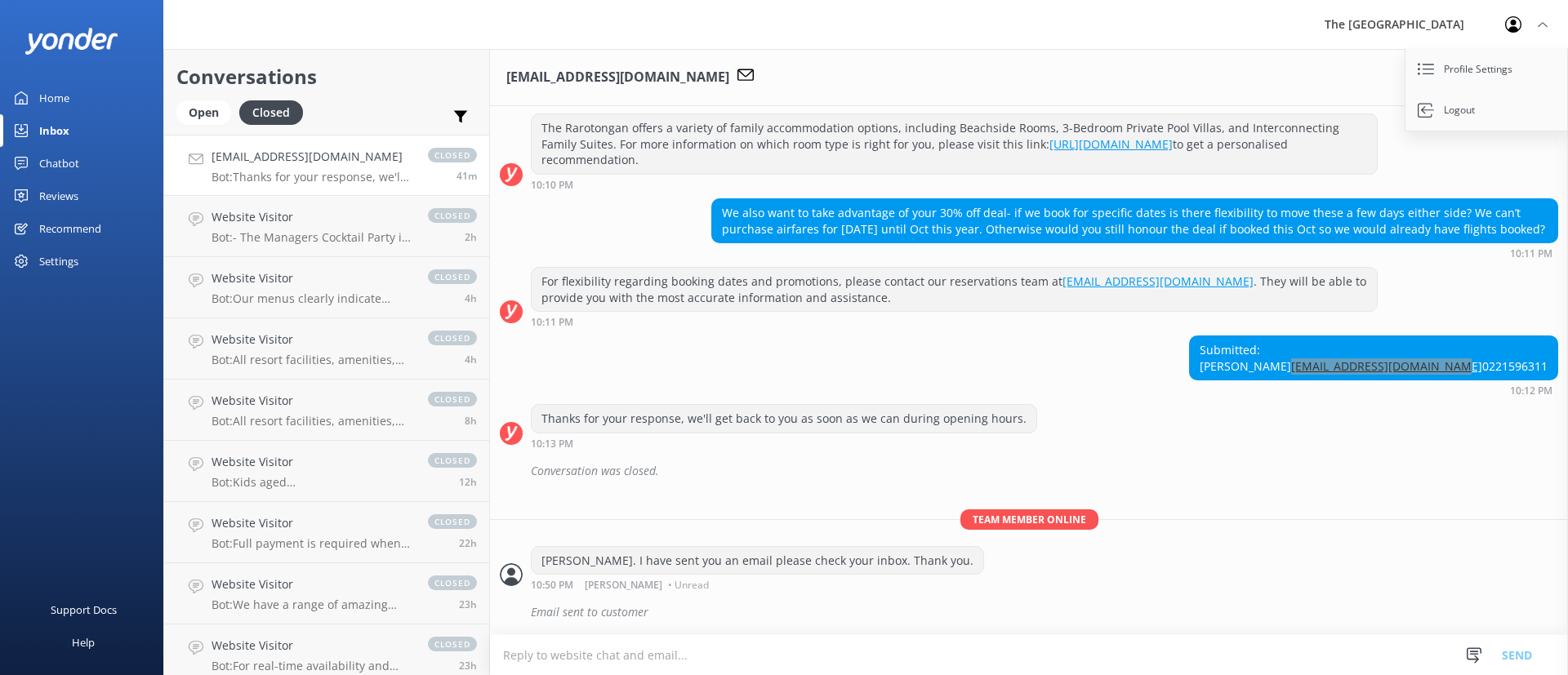
scroll to position [427, 0]
click at [224, 106] on div "Open" at bounding box center [204, 112] width 55 height 24
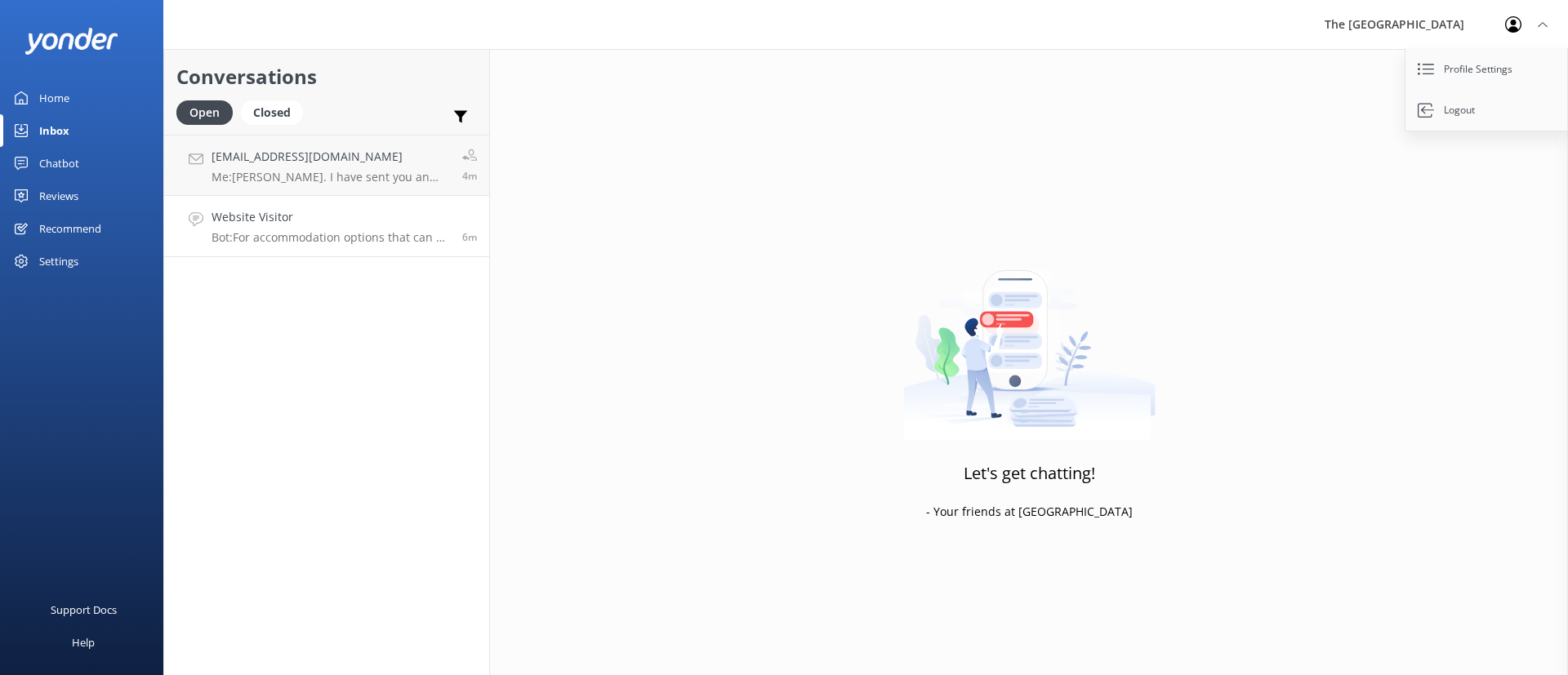
click at [335, 239] on p "Bot: For accommodation options that can fit your group, you can explore the 4-B…" at bounding box center [330, 238] width 239 height 15
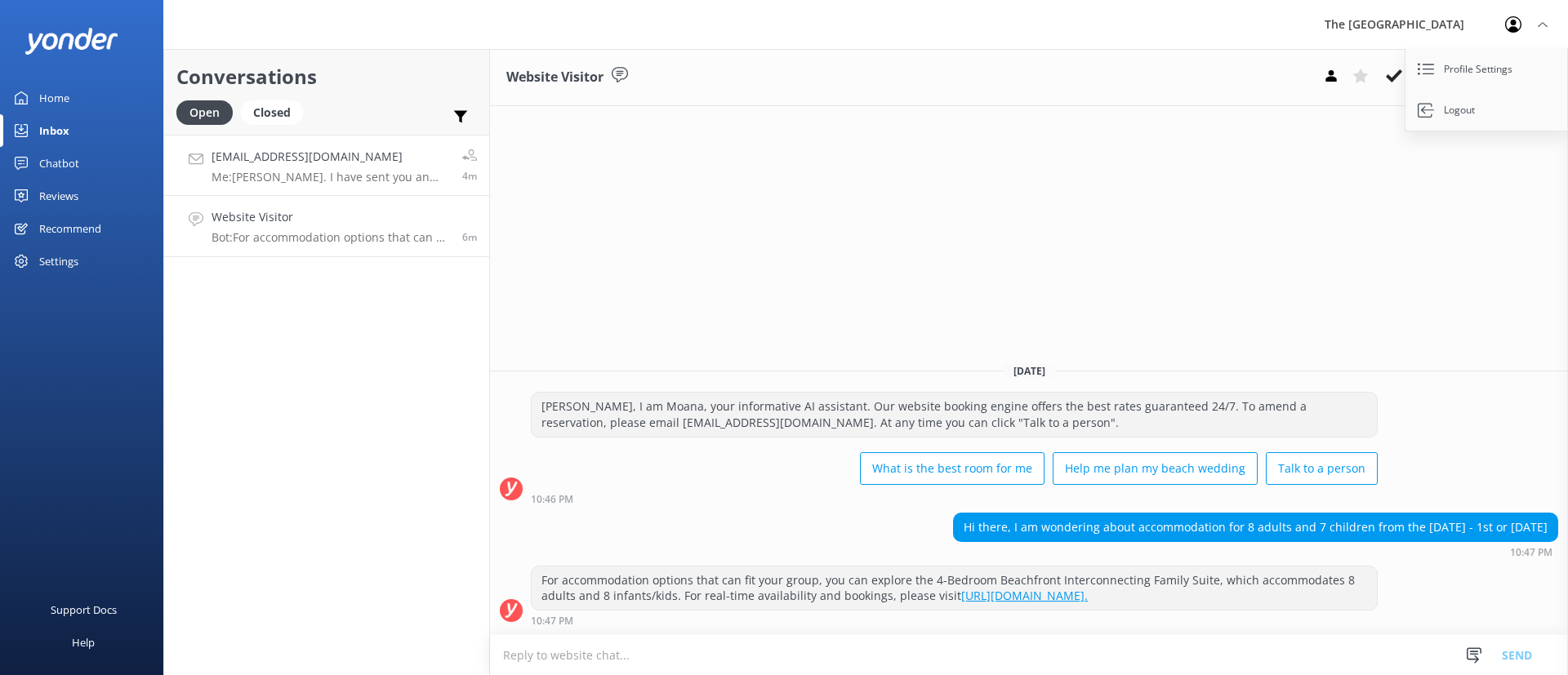
click at [314, 175] on p "Me: [PERSON_NAME]. I have sent you an email please check your inbox. Thank you." at bounding box center [330, 178] width 239 height 15
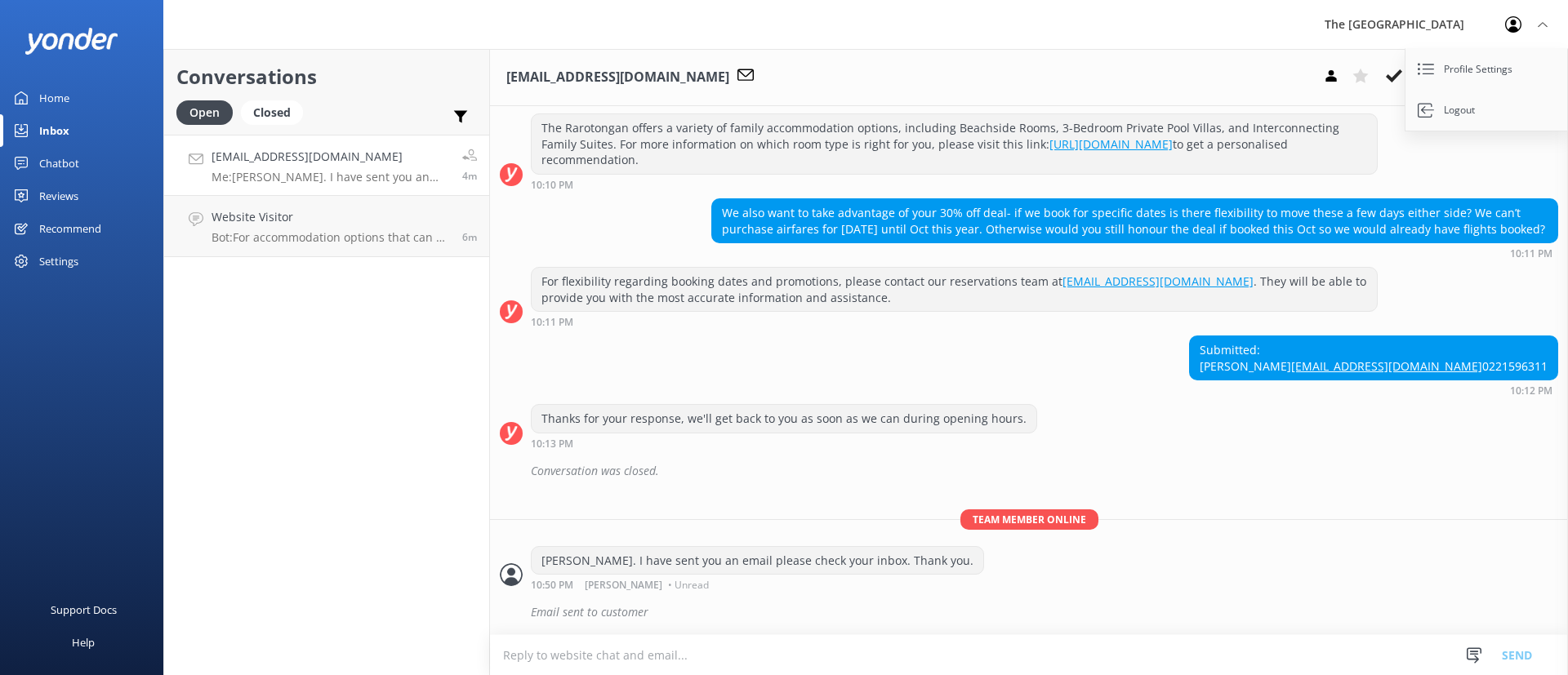
scroll to position [427, 0]
click at [1396, 75] on use at bounding box center [1394, 76] width 17 height 13
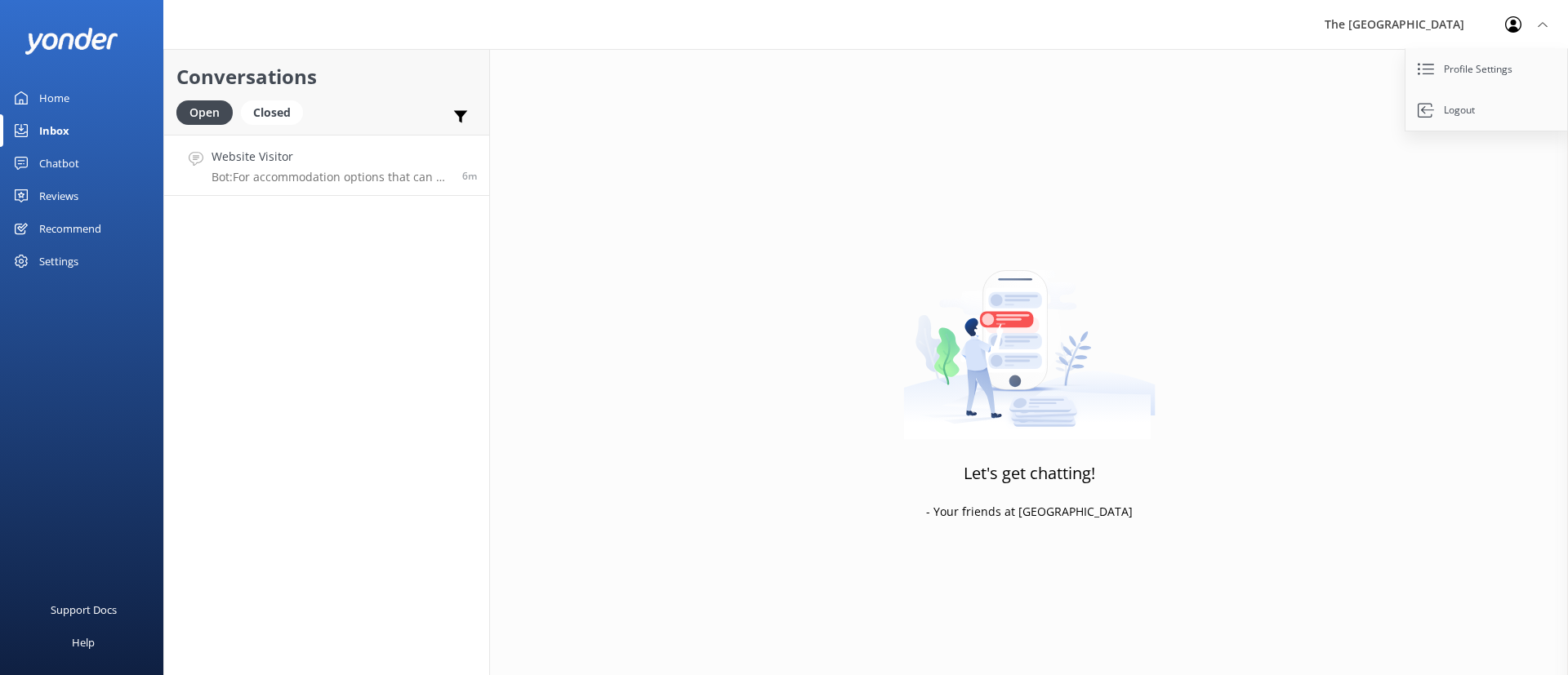
click at [331, 194] on link "Website Visitor Bot: For accommodation options that can fit your group, you can…" at bounding box center [327, 164] width 325 height 61
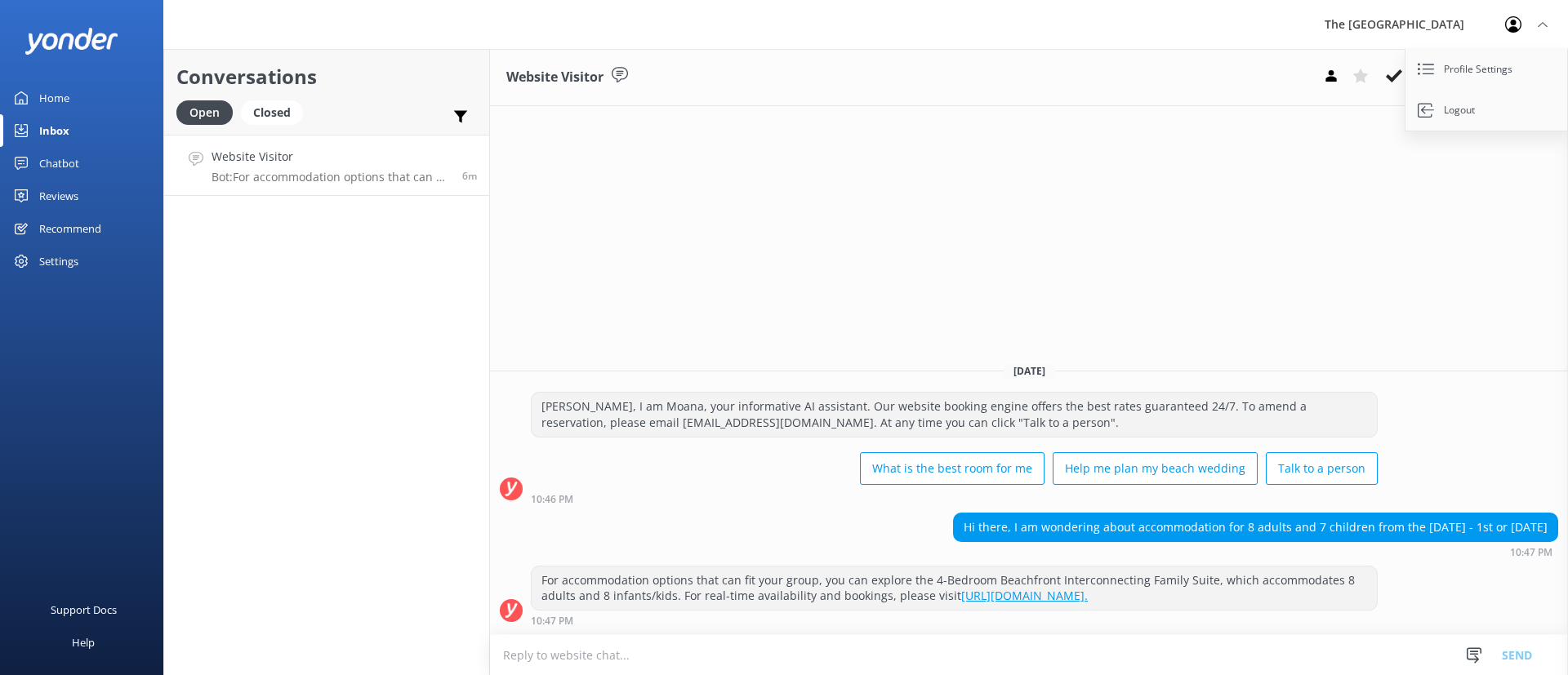
click at [318, 177] on p "Bot: For accommodation options that can fit your group, you can explore the 4-B…" at bounding box center [330, 178] width 239 height 15
click at [1092, 172] on div "Website Visitor Assign user Rarotongan Tata [PERSON_NAME] Laisa [PERSON_NAME] […" at bounding box center [1029, 362] width 1078 height 627
click at [341, 286] on div "Conversations Open Closed Important Assigned to me Unassigned Website Visitor B…" at bounding box center [326, 362] width 326 height 627
click at [274, 169] on div "Website Visitor Bot: For accommodation options that can fit your group, you can…" at bounding box center [330, 165] width 239 height 35
click at [410, 596] on div "Conversations Open Closed Important Assigned to me Unassigned Website Visitor B…" at bounding box center [326, 362] width 326 height 627
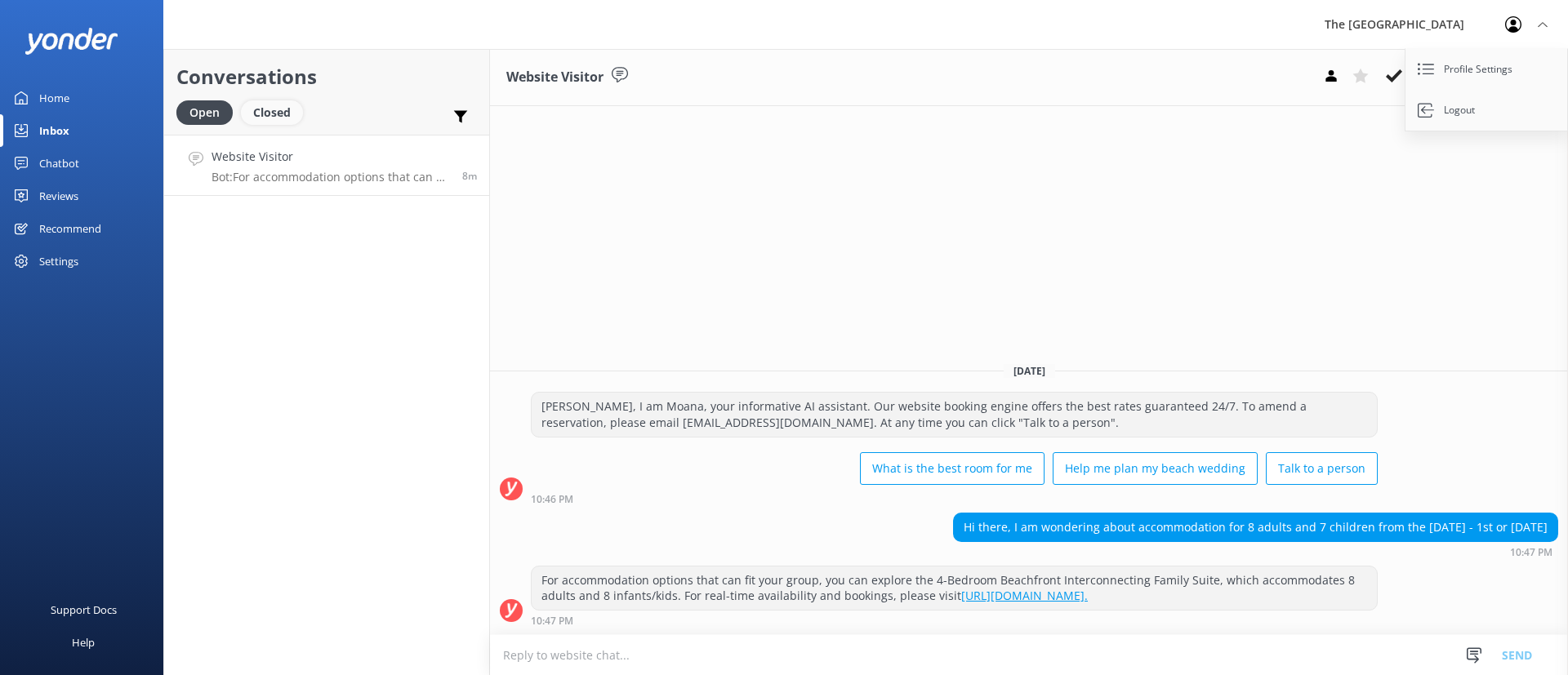
click at [285, 104] on div "Closed" at bounding box center [272, 112] width 62 height 24
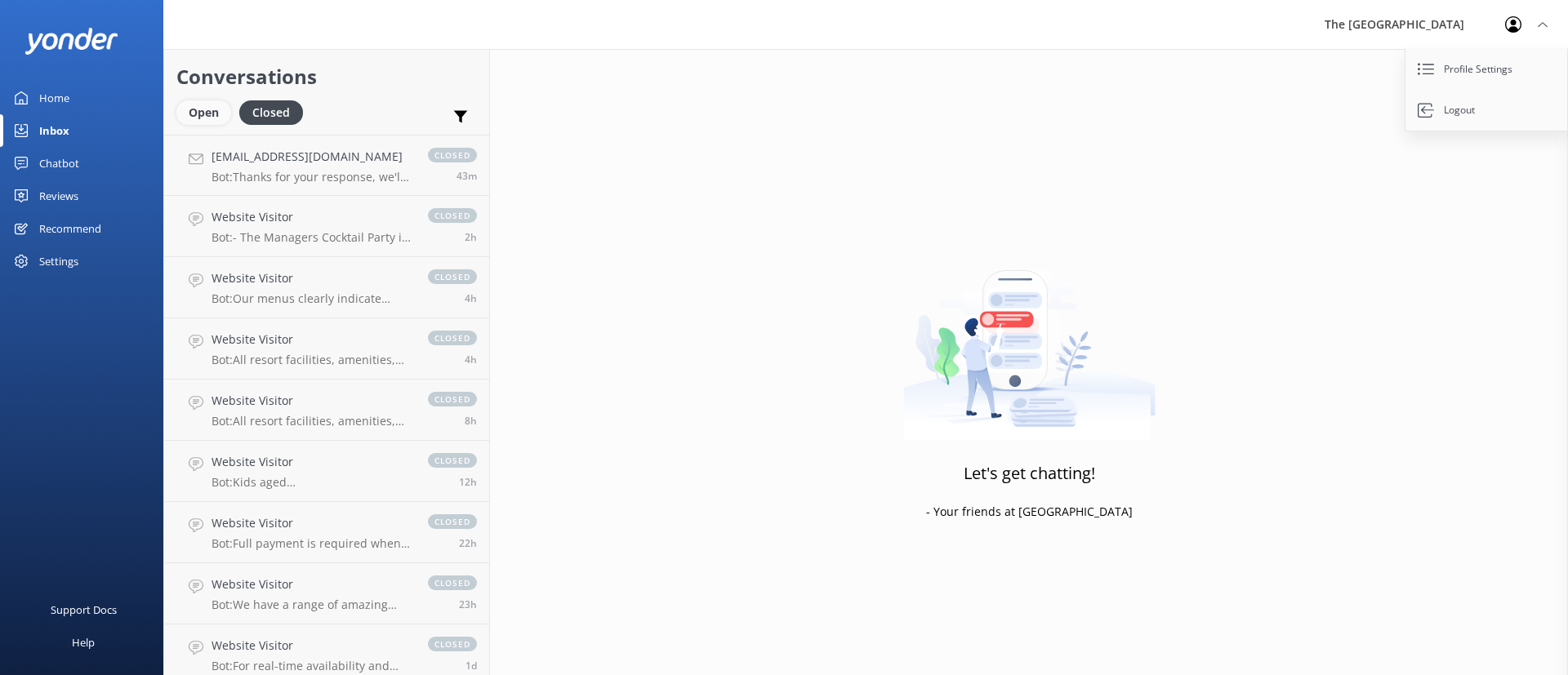
click at [198, 112] on div "Open" at bounding box center [204, 112] width 55 height 24
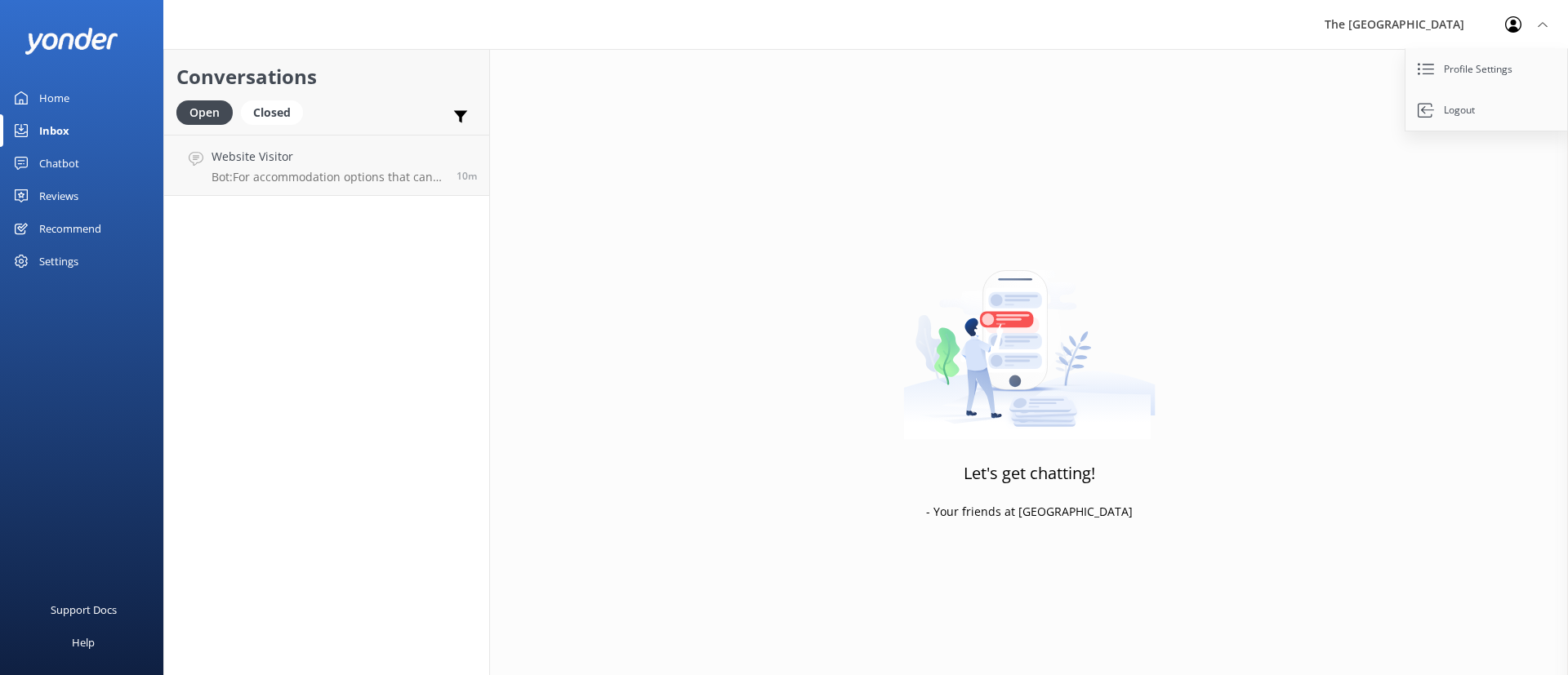
click at [332, 117] on div "Open Closed Important Assigned to me Unassigned" at bounding box center [326, 119] width 300 height 39
click at [367, 161] on h4 "Website Visitor" at bounding box center [327, 157] width 233 height 18
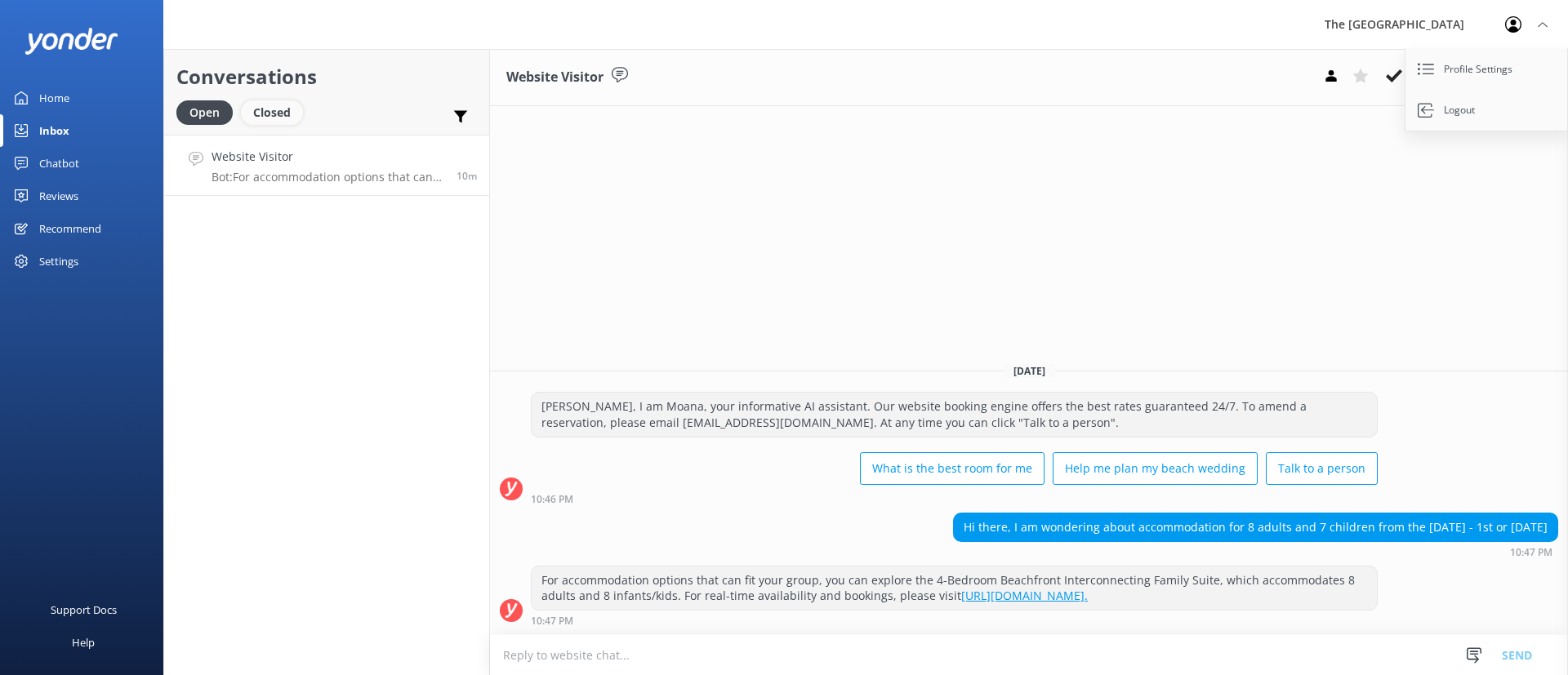
click at [284, 118] on div "Closed" at bounding box center [272, 112] width 62 height 24
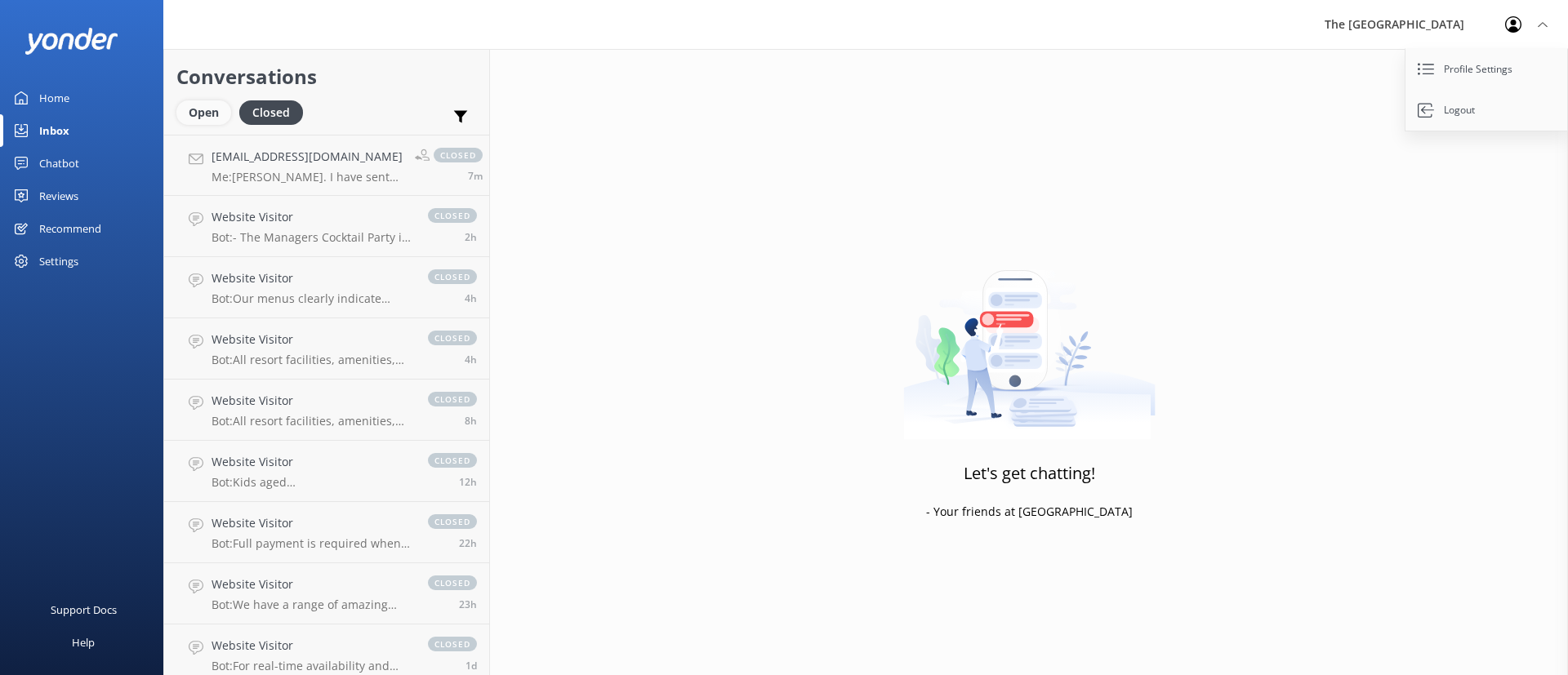
click at [204, 112] on div "Open" at bounding box center [204, 112] width 55 height 24
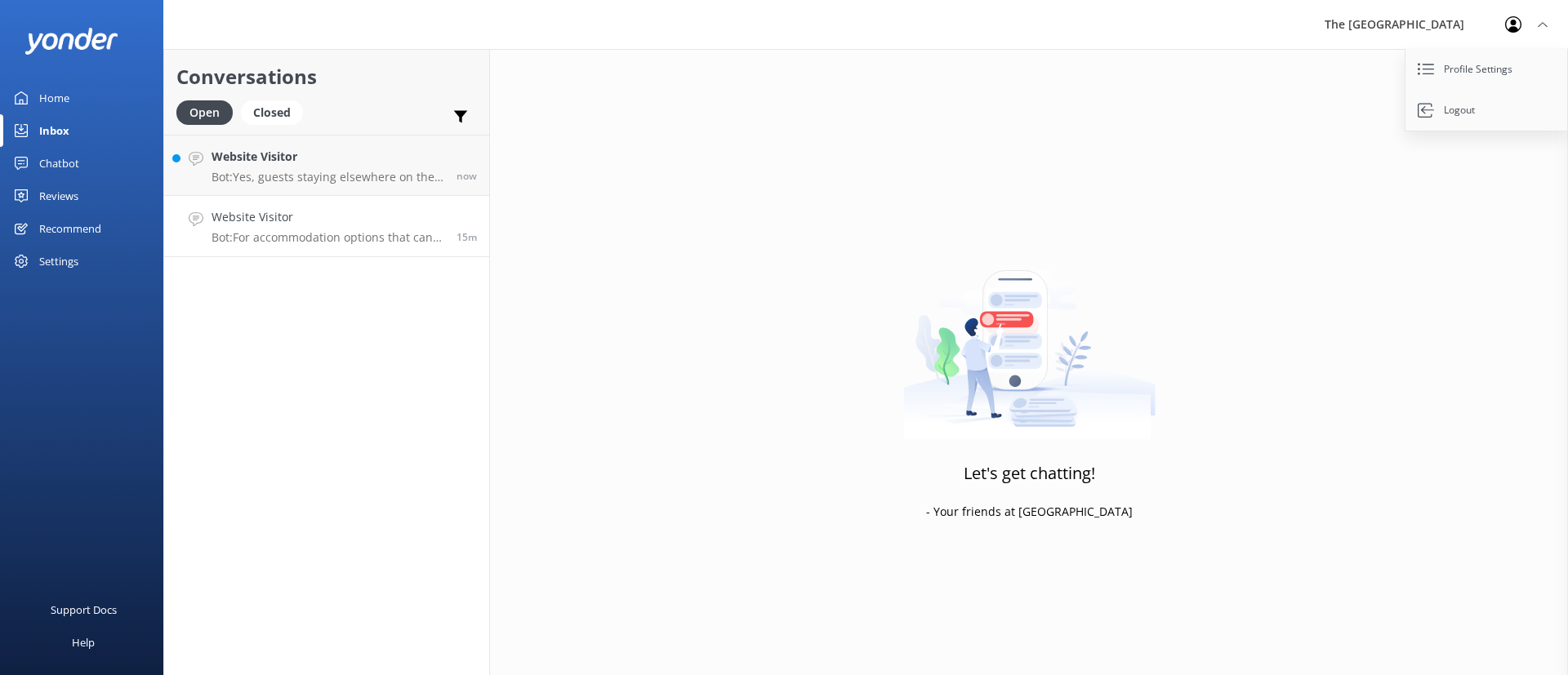
click at [304, 243] on p "Bot: For accommodation options that can fit your group, you can explore the 4-B…" at bounding box center [327, 238] width 233 height 15
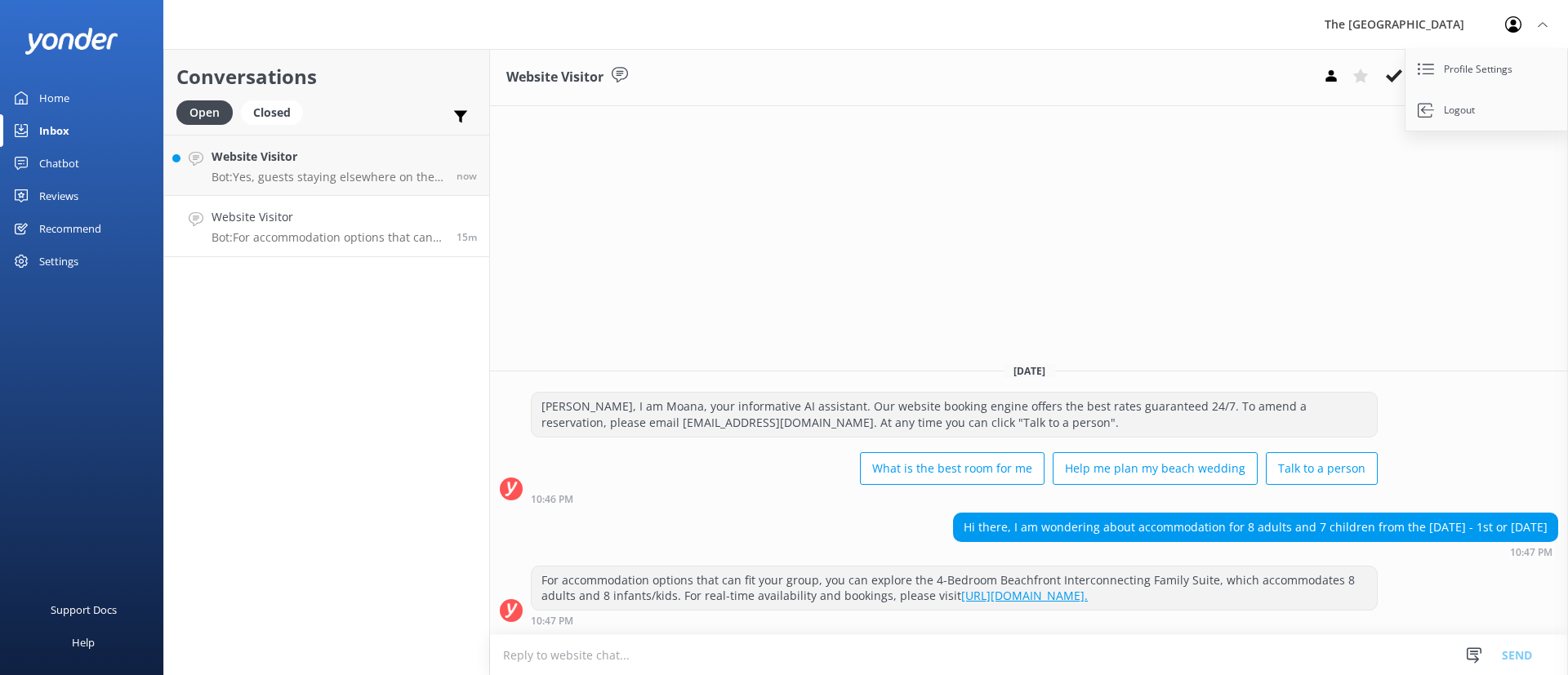
click at [759, 258] on div "Website Visitor Assign user Rarotongan Tata [PERSON_NAME] Laisa [PERSON_NAME] […" at bounding box center [1029, 362] width 1078 height 627
click at [378, 174] on p "Bot: Yes, guests staying elsewhere on the island can register a child at the Mo…" at bounding box center [327, 178] width 233 height 15
click at [915, 262] on div "Website Visitor Assign user Rarotongan Tata [PERSON_NAME] Laisa [PERSON_NAME] […" at bounding box center [1029, 362] width 1078 height 627
click at [875, 249] on div "Website Visitor Assign user Rarotongan Tata [PERSON_NAME] Laisa [PERSON_NAME] […" at bounding box center [1029, 362] width 1078 height 627
click at [935, 269] on div "Website Visitor Assign user Rarotongan Tata [PERSON_NAME] Laisa [PERSON_NAME] […" at bounding box center [1029, 362] width 1078 height 627
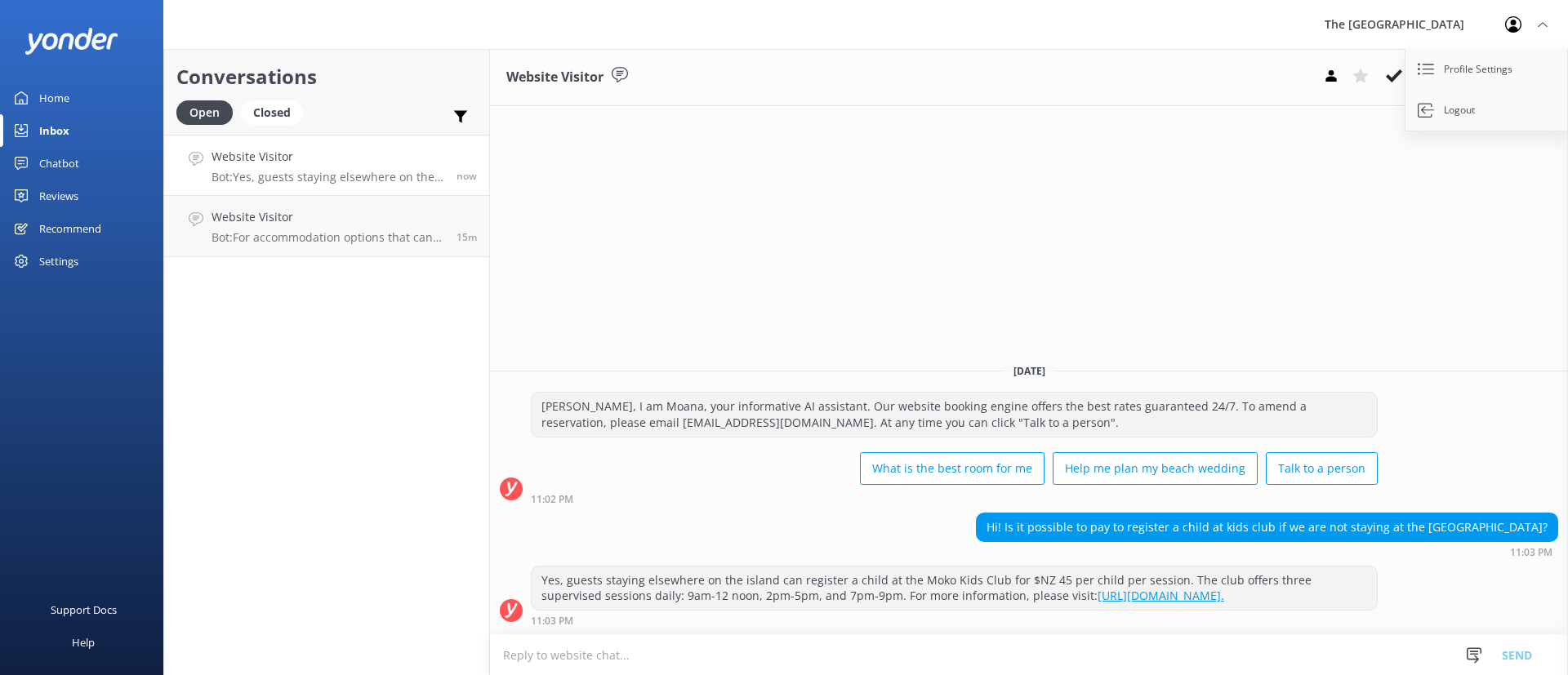
click at [935, 270] on div "Website Visitor Assign user Rarotongan Tata [PERSON_NAME] Laisa [PERSON_NAME] […" at bounding box center [1029, 362] width 1078 height 627
click at [734, 529] on div "Hi! Is it possible to pay to register a child at kids club if we are not stayin…" at bounding box center [1029, 536] width 1078 height 45
click at [735, 529] on div "Hi! Is it possible to pay to register a child at kids club if we are not stayin…" at bounding box center [1029, 536] width 1078 height 45
click at [762, 537] on div "Hi! Is it possible to pay to register a child at kids club if we are not stayin…" at bounding box center [1029, 536] width 1078 height 45
drag, startPoint x: 602, startPoint y: 602, endPoint x: 694, endPoint y: 598, distance: 92.1
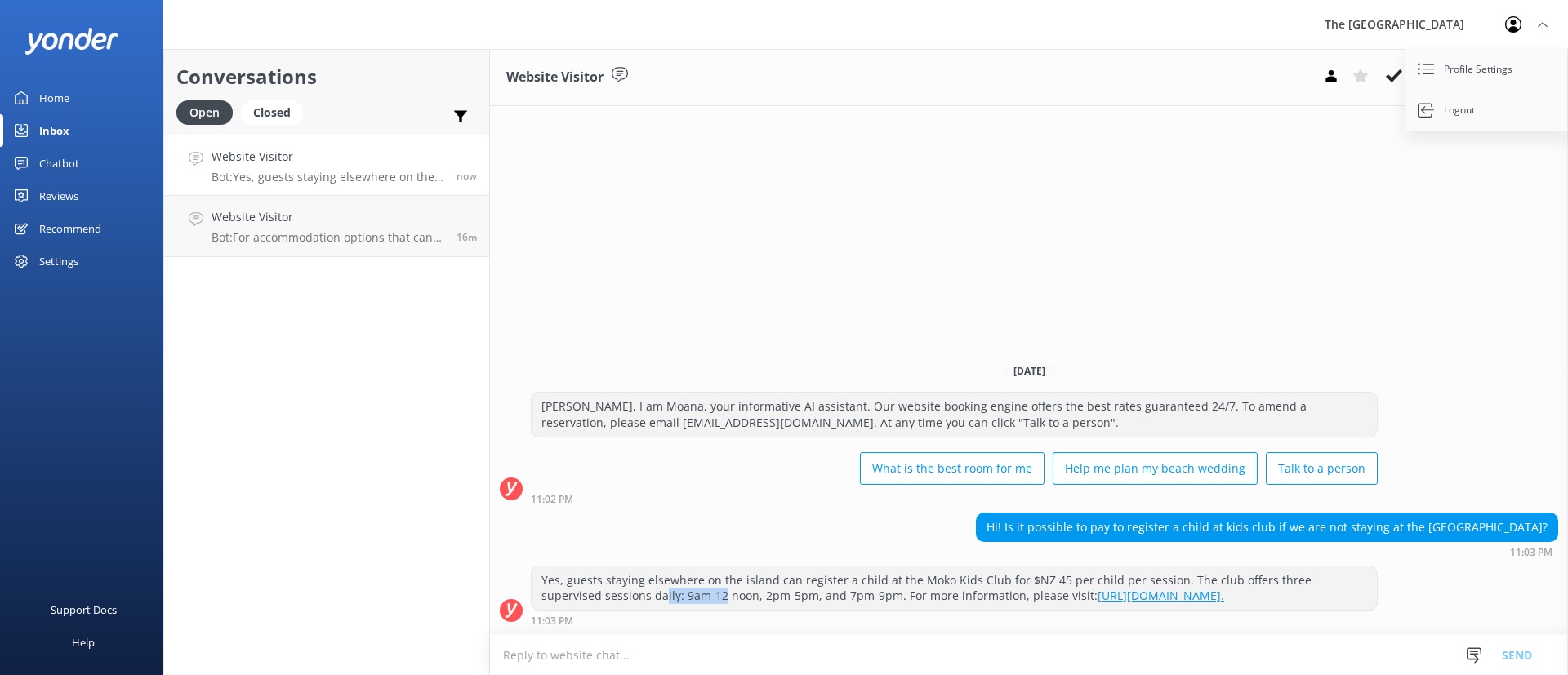
click at [694, 598] on div "Yes, guests staying elsewhere on the island can register a child at the Moko Ki…" at bounding box center [954, 588] width 845 height 43
click at [695, 511] on div "[PERSON_NAME], I am Moana, your informative AI assistant. Our website booking e…" at bounding box center [1029, 452] width 1078 height 121
drag, startPoint x: 661, startPoint y: 583, endPoint x: 758, endPoint y: 583, distance: 97.0
click at [758, 583] on div "Yes, guests staying elsewhere on the island can register a child at the Moko Ki…" at bounding box center [954, 588] width 845 height 43
click at [739, 515] on div "Hi! Is it possible to pay to register a child at kids club if we are not stayin…" at bounding box center [1029, 536] width 1078 height 45
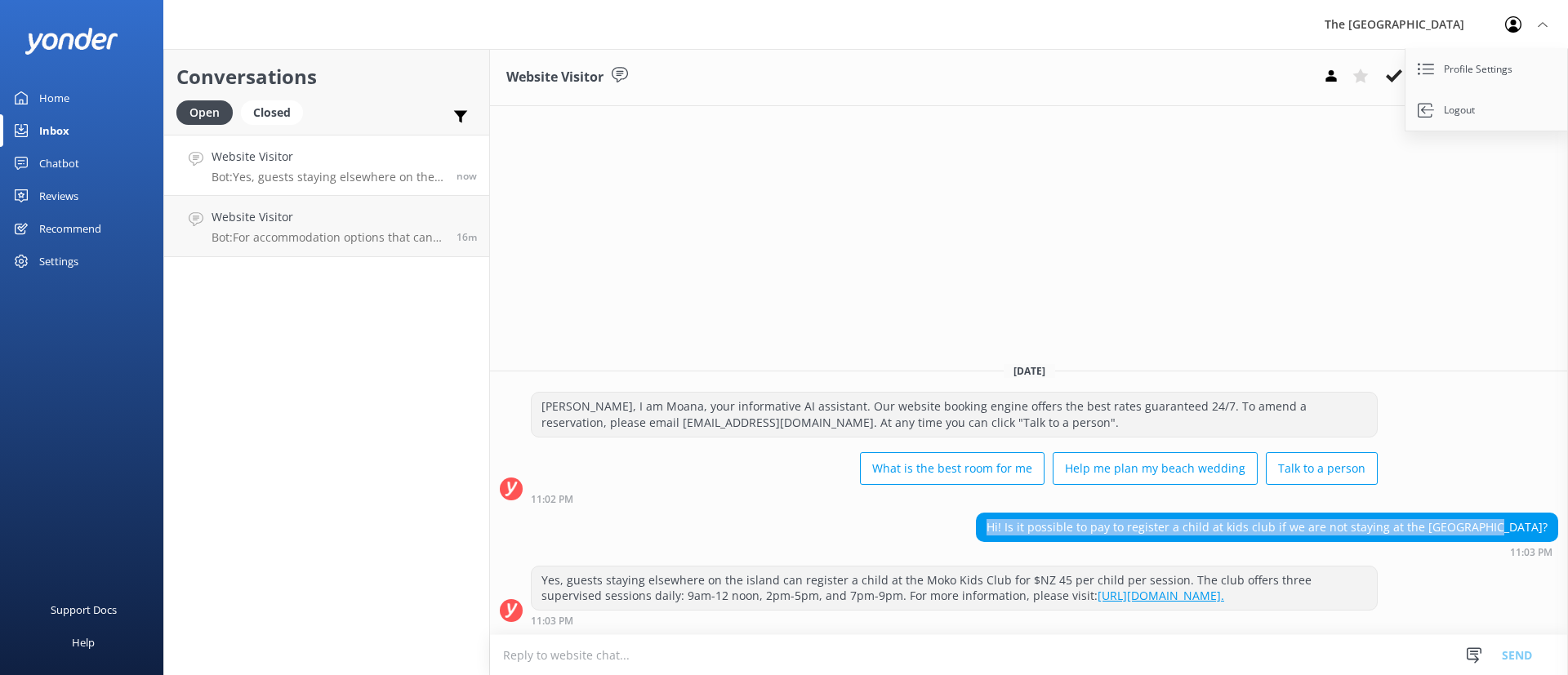
copy div "Hi! Is it possible to pay to register a child at kids club if we are not stayin…"
drag, startPoint x: 1046, startPoint y: 519, endPoint x: 1551, endPoint y: 521, distance: 505.0
click at [1551, 521] on div "Hi! Is it possible to pay to register a child at kids club if we are not stayin…" at bounding box center [1029, 536] width 1078 height 45
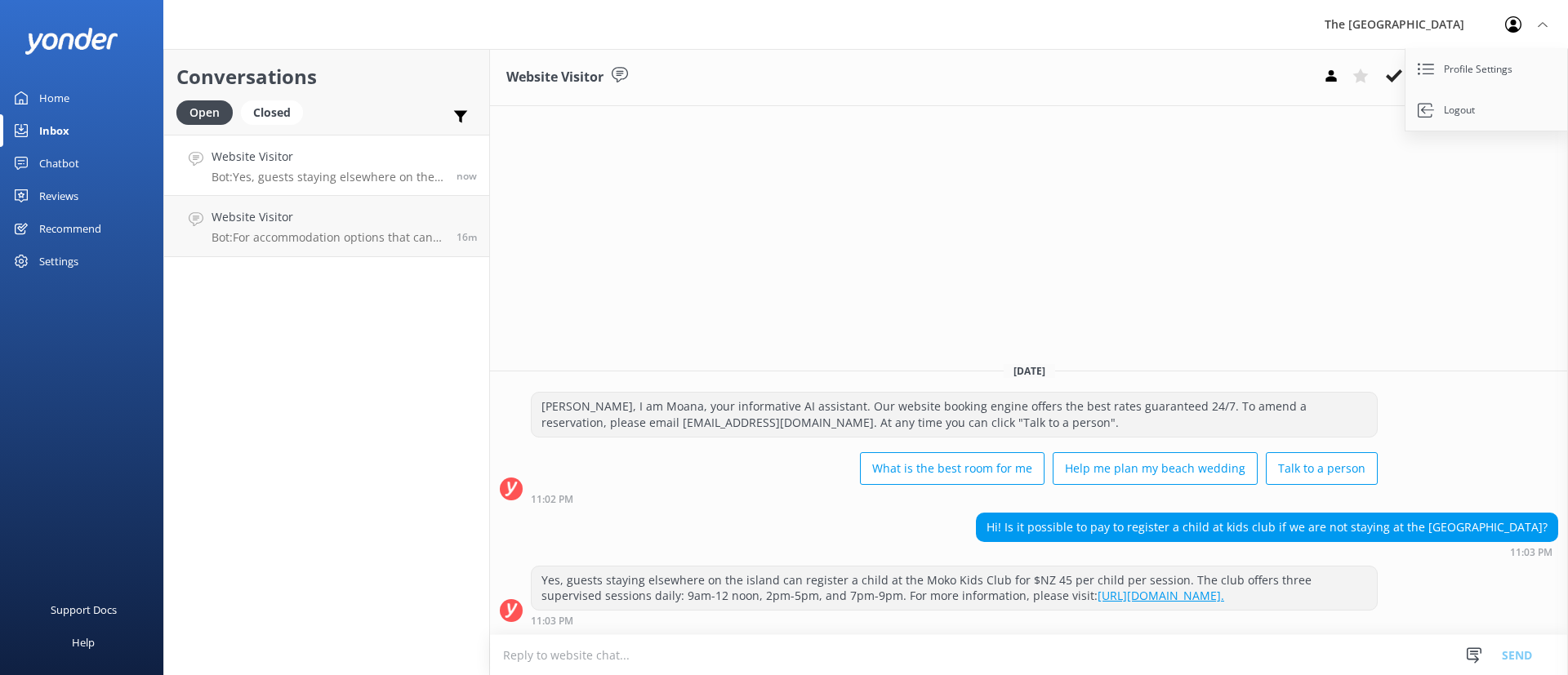
drag, startPoint x: 1216, startPoint y: 627, endPoint x: 1283, endPoint y: 593, distance: 75.1
click at [1234, 622] on div "11:03 PM" at bounding box center [954, 621] width 847 height 12
click at [880, 505] on div "[PERSON_NAME], I am Moana, your informative AI assistant. Our website booking e…" at bounding box center [1029, 452] width 1078 height 121
click at [658, 672] on textarea at bounding box center [1029, 655] width 1078 height 40
type textarea "L"
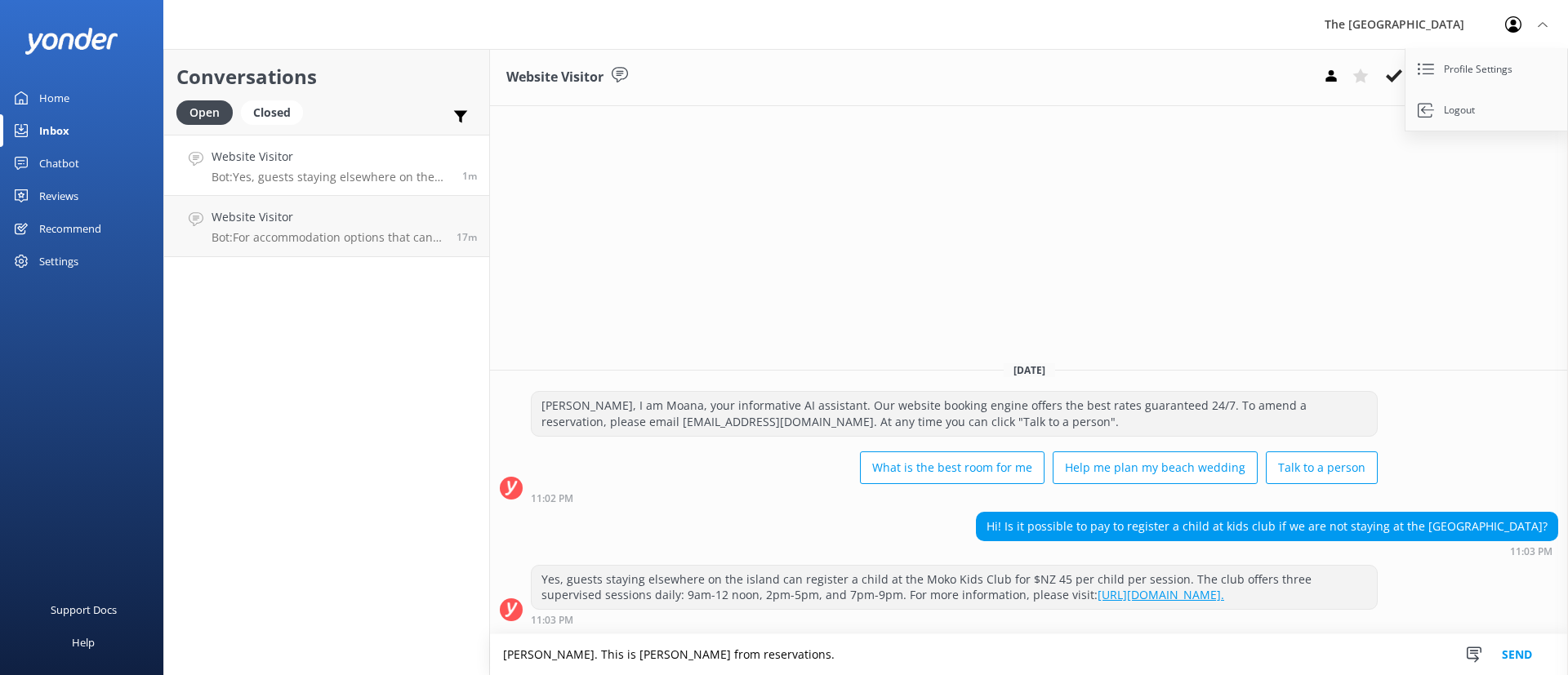
click at [792, 652] on textarea "[PERSON_NAME]. This is [PERSON_NAME] from reservations." at bounding box center [1029, 654] width 1078 height 41
paste textarea "Thank you for your inquiry about the Moko Kids Club. The Moko Kids Club at [GEO…"
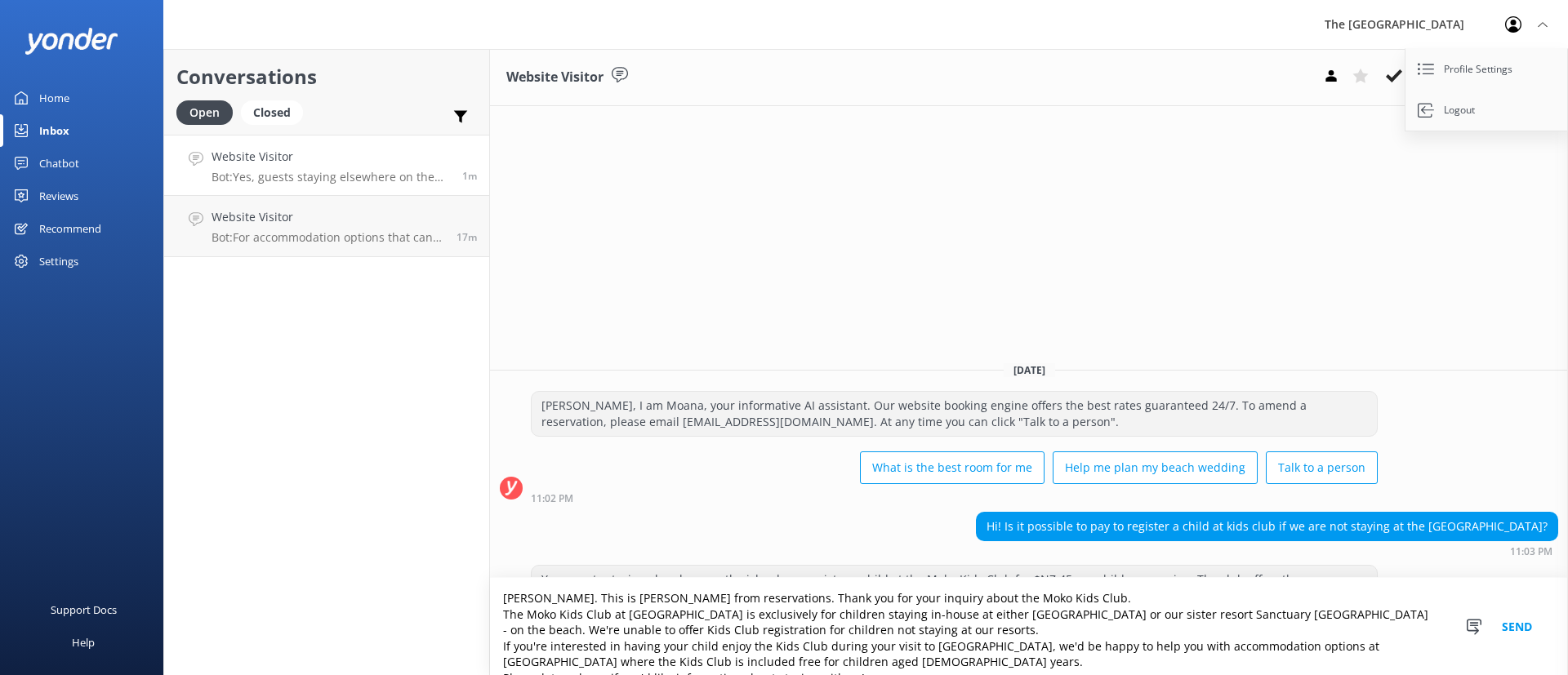
scroll to position [11, 0]
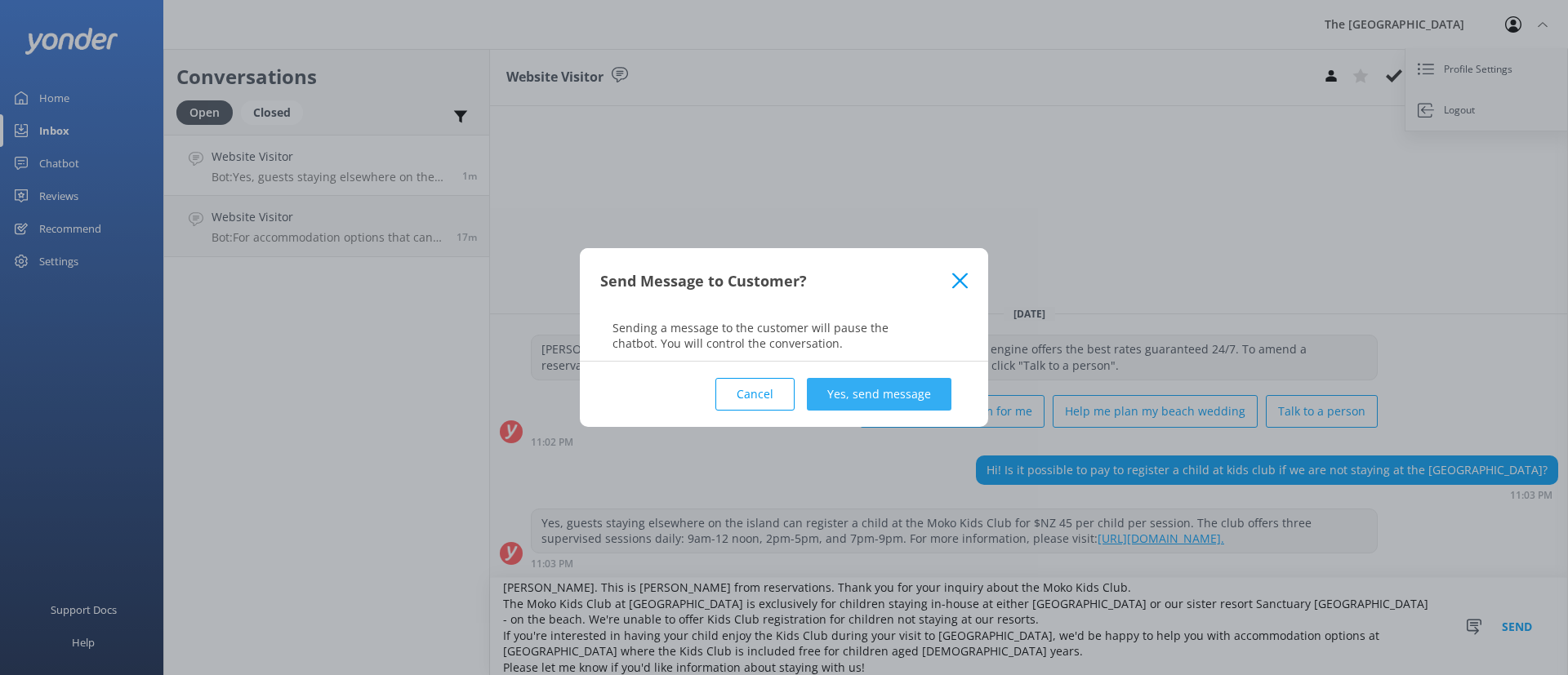
type textarea "[PERSON_NAME]. This is [PERSON_NAME] from reservations. Thank you for your inqu…"
click at [879, 397] on button "Yes, send message" at bounding box center [879, 394] width 144 height 33
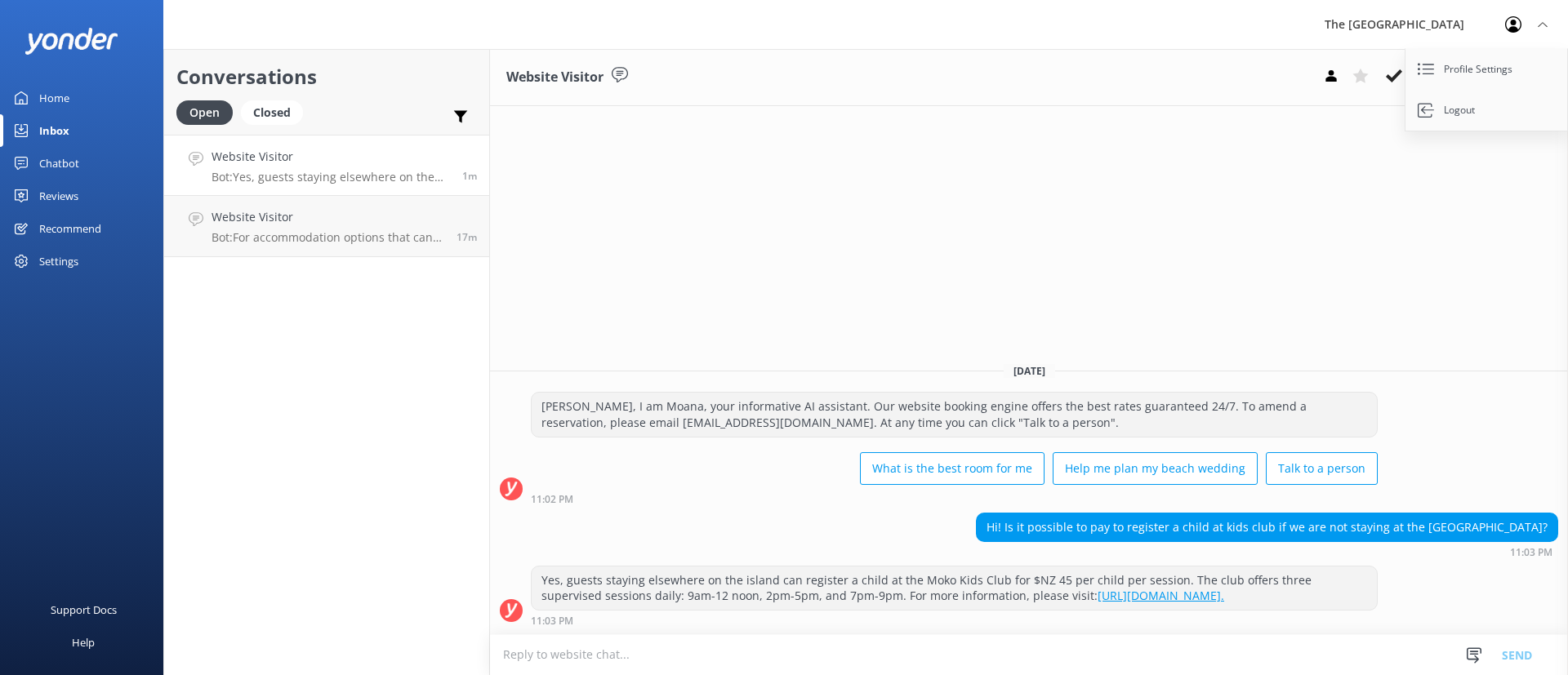
scroll to position [1, 0]
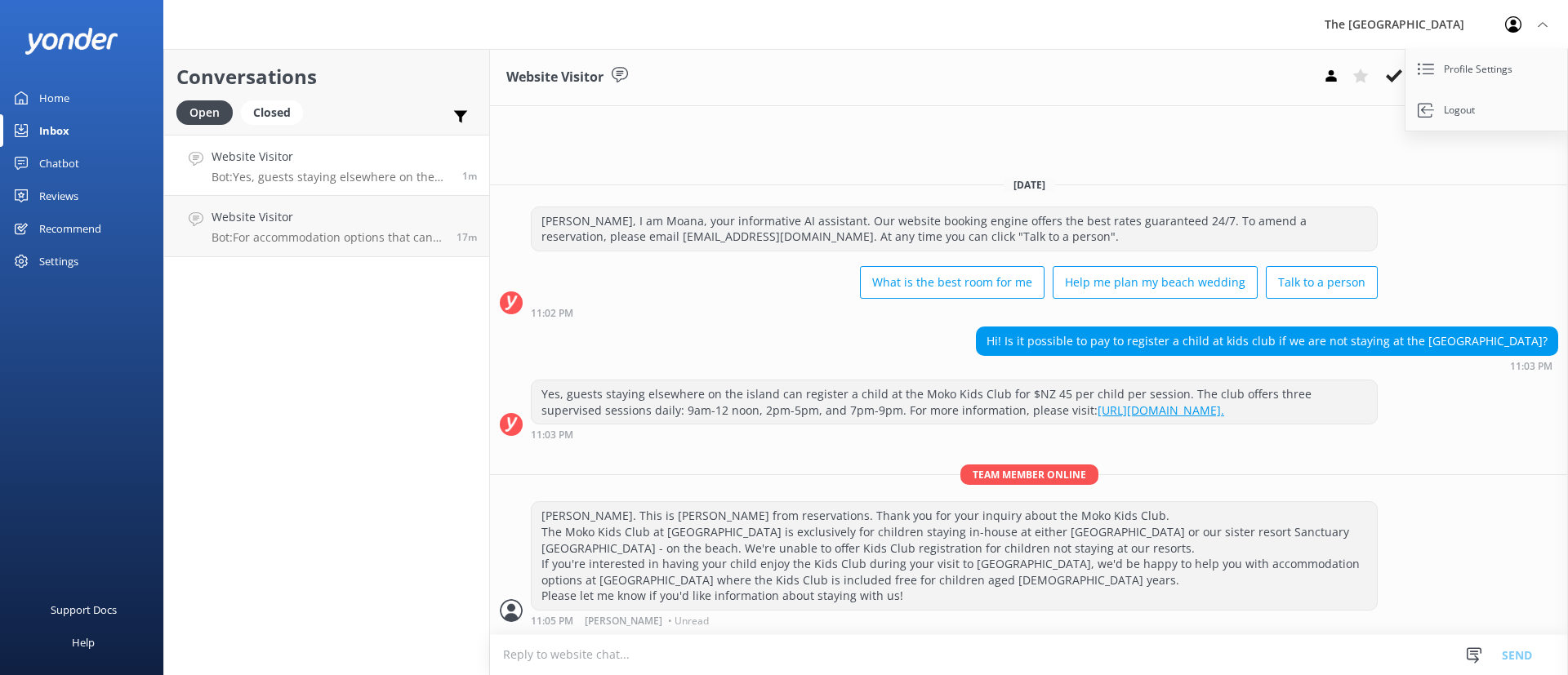
click at [705, 467] on div "[DATE] [PERSON_NAME], I am Moana, your informative AI assistant. Our website bo…" at bounding box center [1029, 399] width 1078 height 471
click at [369, 234] on p "Bot: For accommodation options that can fit your group, you can explore the 4-B…" at bounding box center [327, 238] width 233 height 15
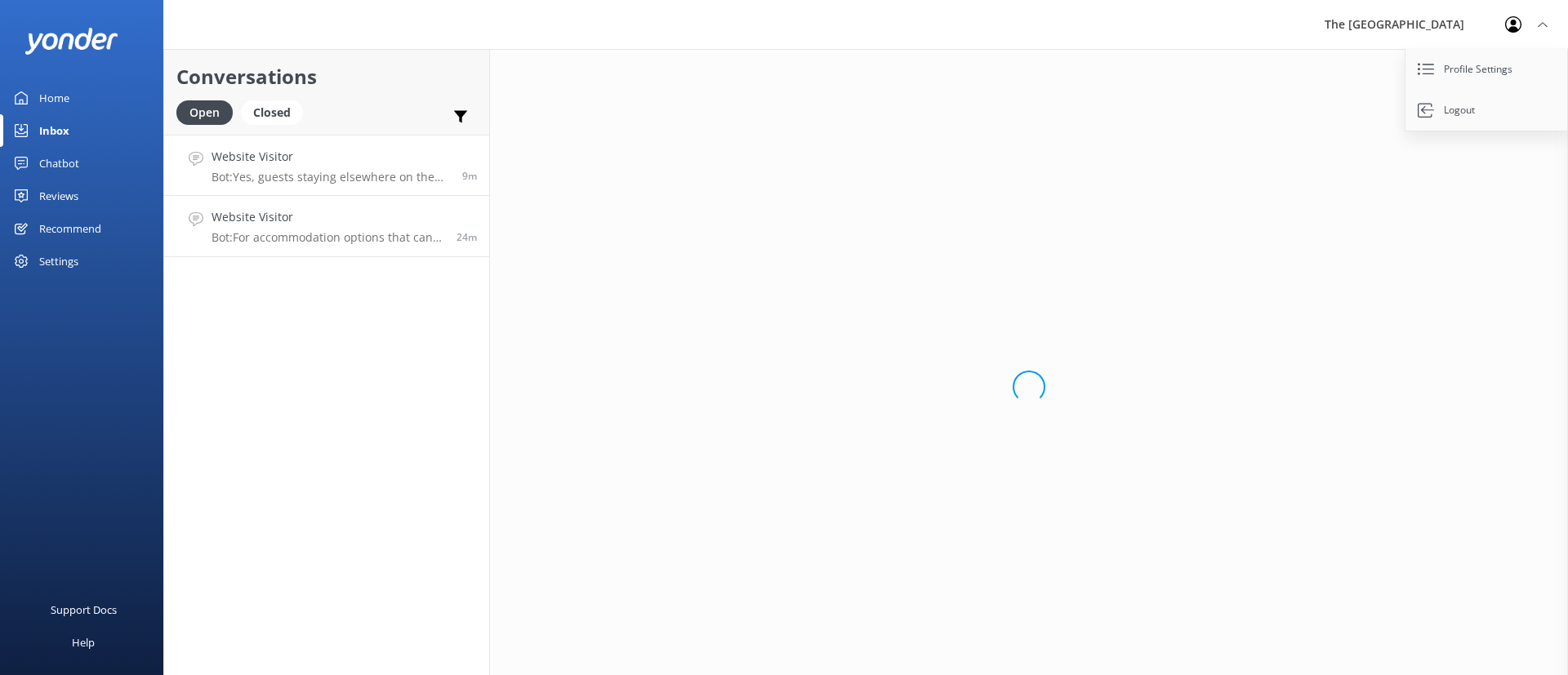
click at [349, 175] on p "Bot: Yes, guests staying elsewhere on the island can register a child at the Mo…" at bounding box center [330, 178] width 239 height 15
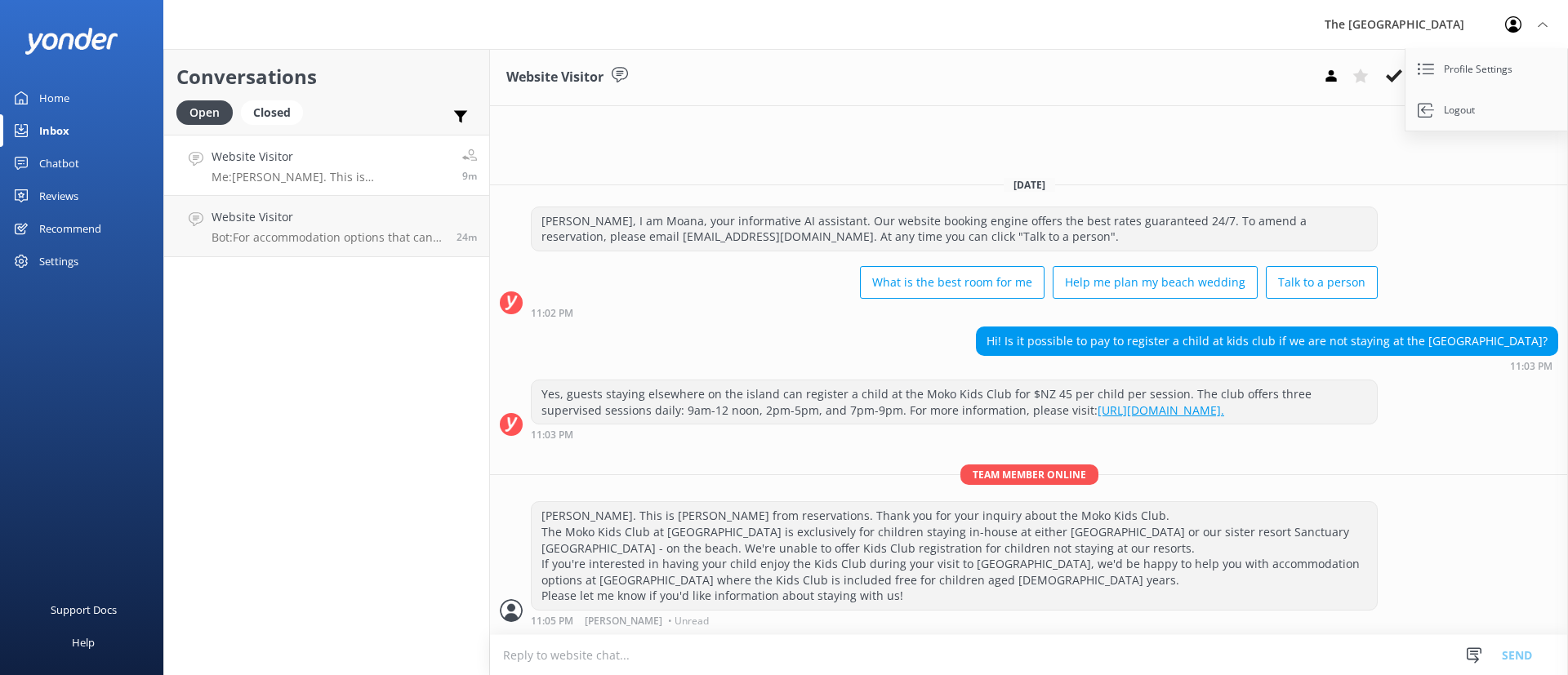
click at [349, 174] on p "Me: [PERSON_NAME]. This is [PERSON_NAME] from reservations. Thank you for your …" at bounding box center [330, 178] width 239 height 15
click at [316, 163] on h4 "Website Visitor" at bounding box center [330, 157] width 239 height 18
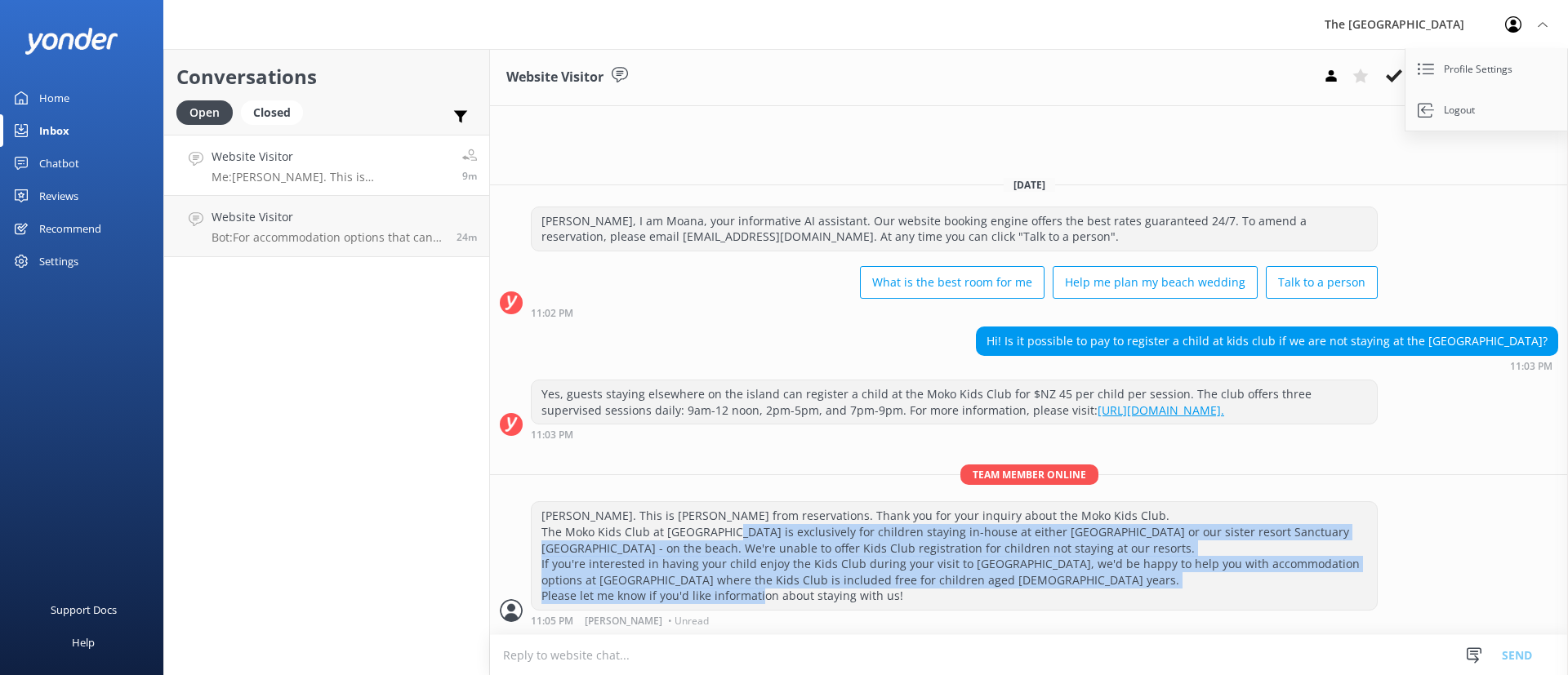
drag, startPoint x: 957, startPoint y: 599, endPoint x: 691, endPoint y: 477, distance: 292.6
click at [691, 477] on div "Team member online [PERSON_NAME]. This is [PERSON_NAME] from reservations. Than…" at bounding box center [1029, 550] width 1078 height 170
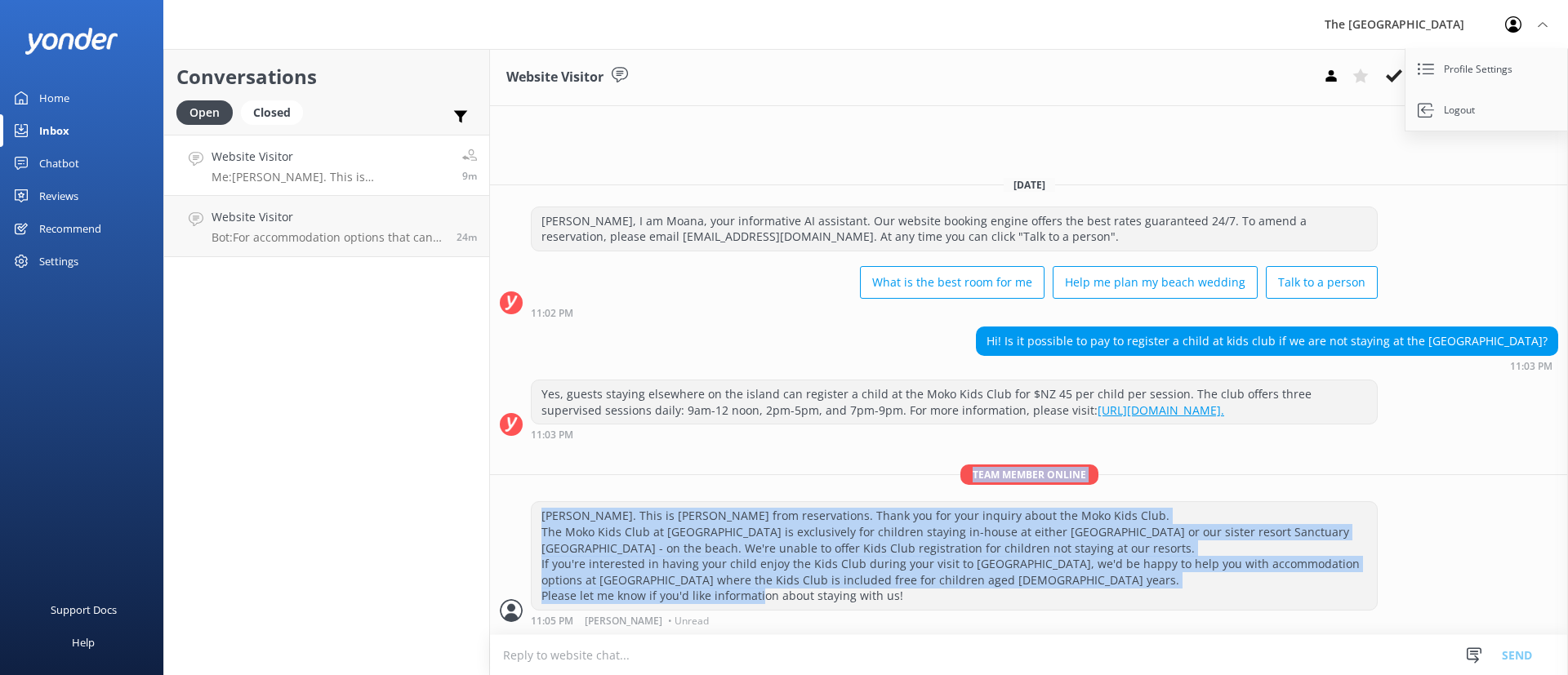
click at [1213, 568] on div "[PERSON_NAME]. This is [PERSON_NAME] from reservations. Thank you for your inqu…" at bounding box center [954, 556] width 845 height 108
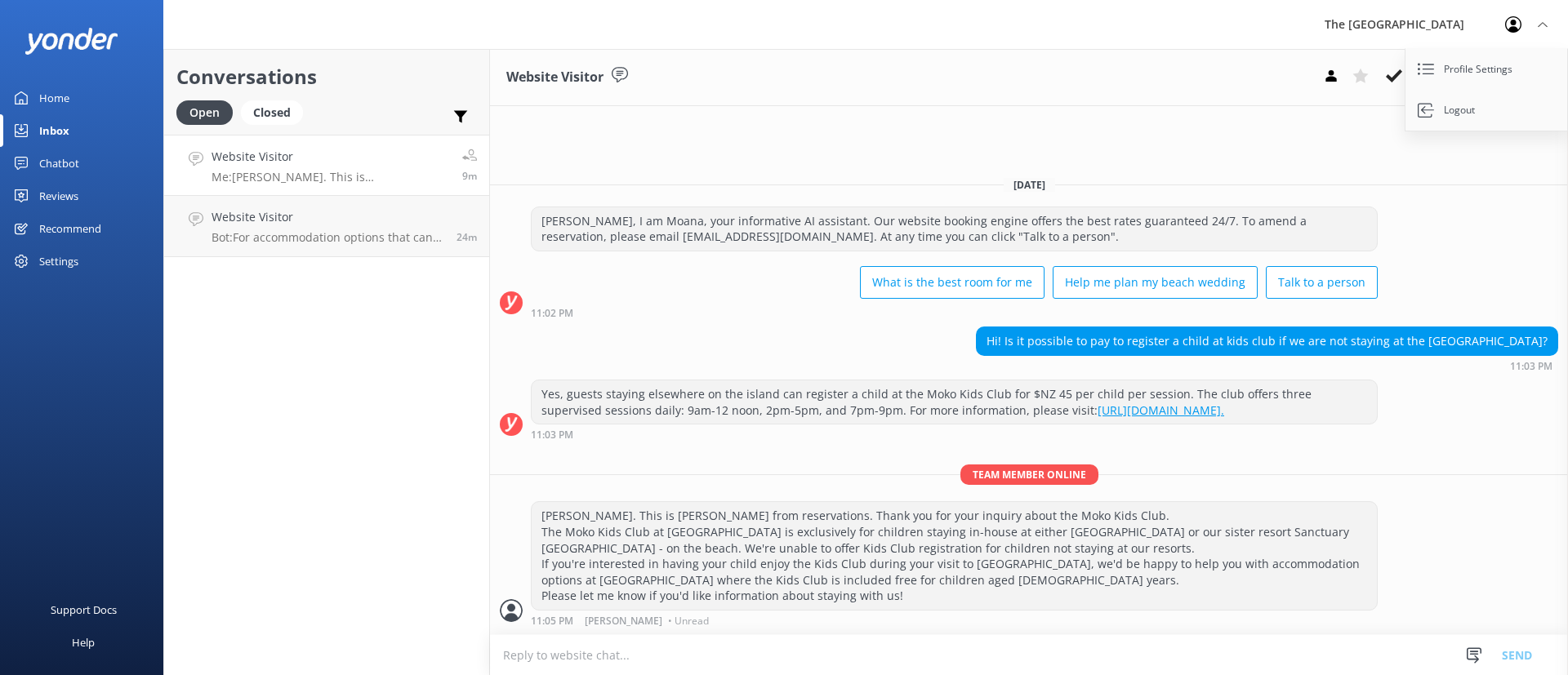
click at [896, 446] on div "Yes, guests staying elsewhere on the island can register a child at the Moko Ki…" at bounding box center [1029, 414] width 1078 height 68
click at [376, 181] on p "Me: [PERSON_NAME]. This is [PERSON_NAME] from reservations. Thank you for your …" at bounding box center [327, 178] width 233 height 15
click at [363, 178] on p "Me: [PERSON_NAME]. This is [PERSON_NAME] from reservations. Thank you for your …" at bounding box center [327, 178] width 233 height 15
click at [356, 229] on div "Website Visitor Bot: For accommodation options that can fit your group, you can…" at bounding box center [327, 226] width 233 height 36
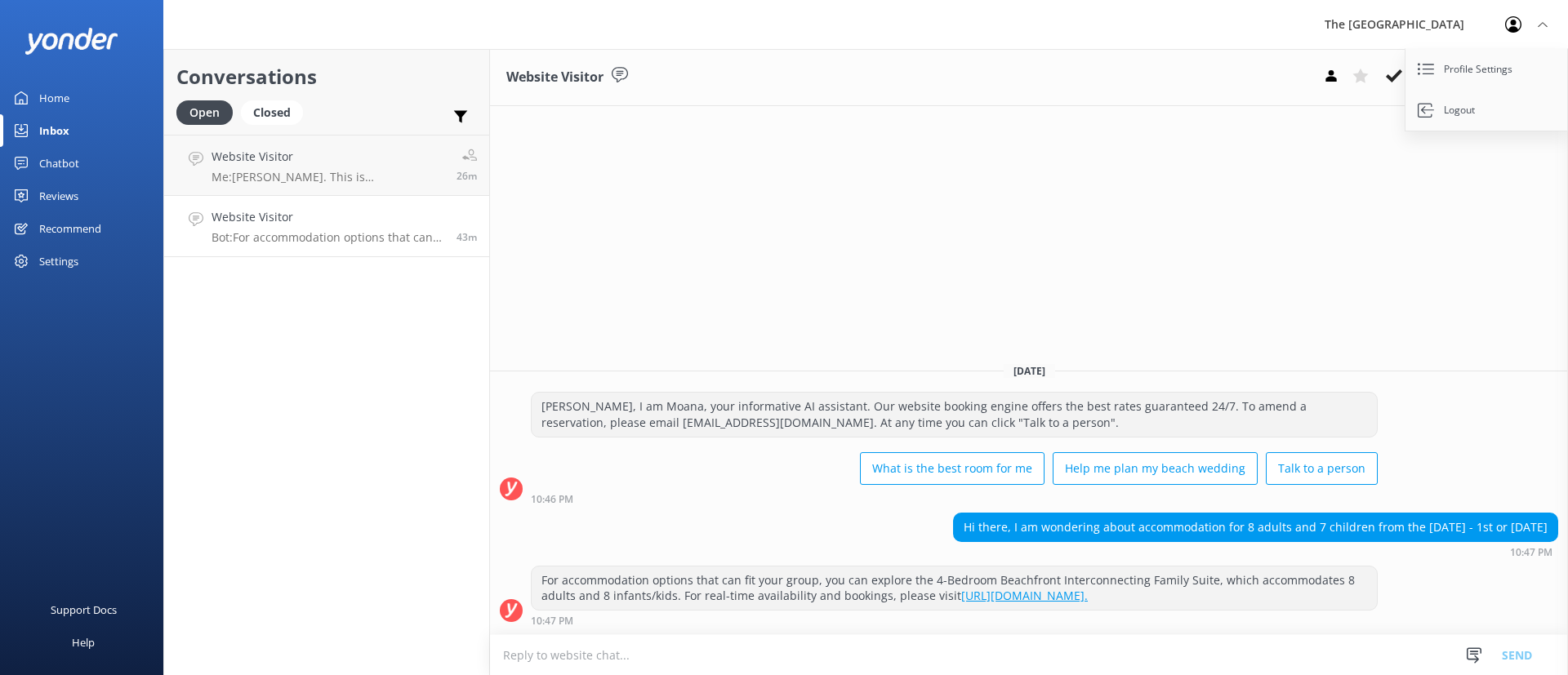
click at [339, 241] on p "Bot: For accommodation options that can fit your group, you can explore the 4-B…" at bounding box center [327, 238] width 233 height 15
click at [320, 175] on p "Me: [PERSON_NAME]. This is [PERSON_NAME] from reservations. Thank you for your …" at bounding box center [327, 178] width 233 height 15
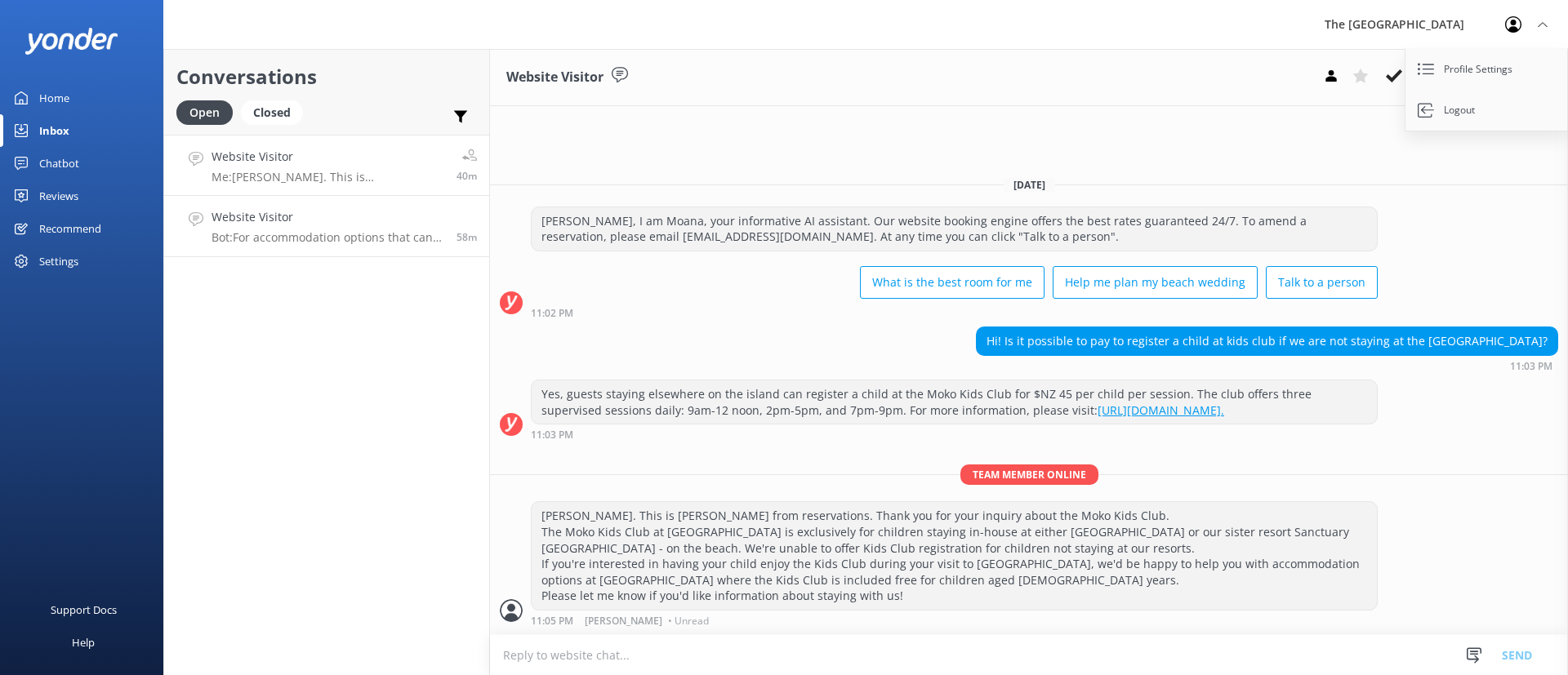
drag, startPoint x: 342, startPoint y: 216, endPoint x: 357, endPoint y: 224, distance: 17.0
click at [342, 216] on h4 "Website Visitor" at bounding box center [327, 218] width 233 height 18
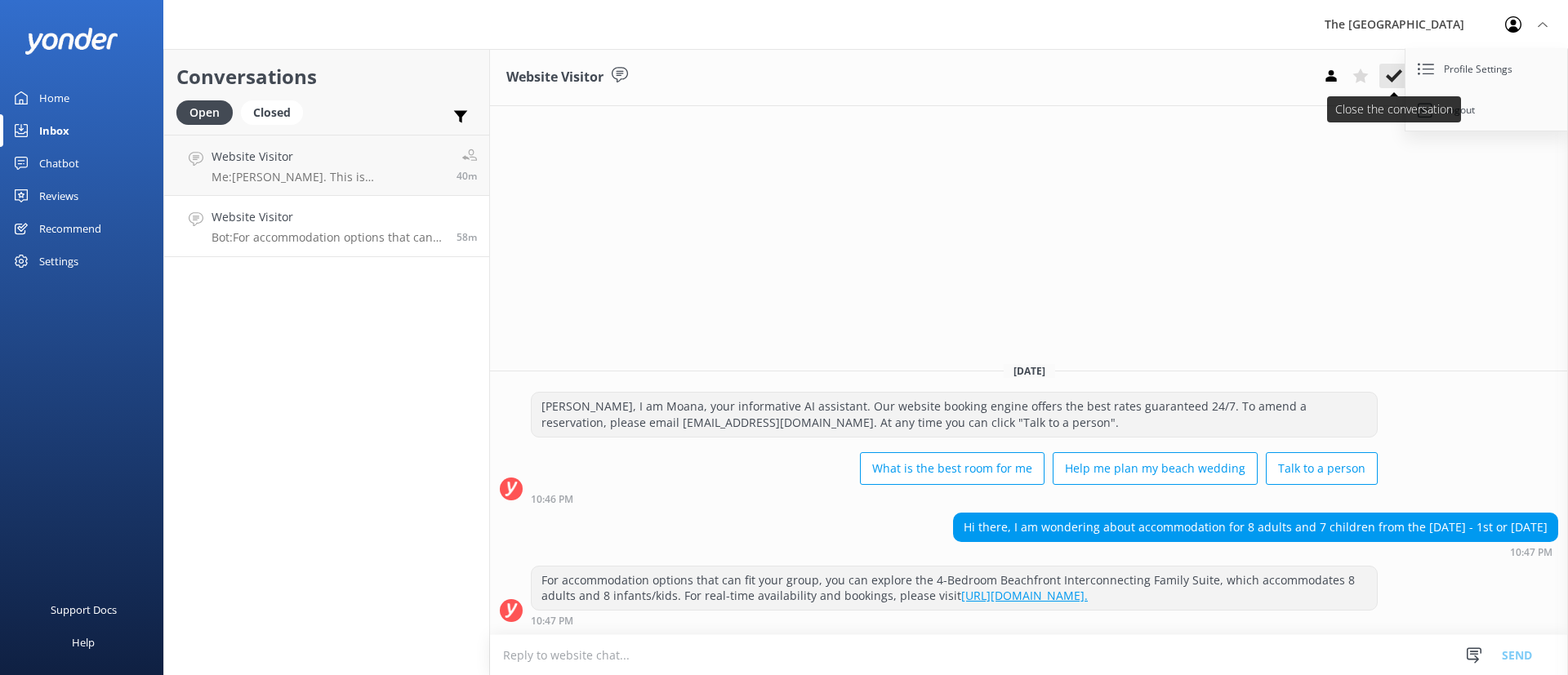
click at [1399, 76] on icon at bounding box center [1394, 76] width 17 height 17
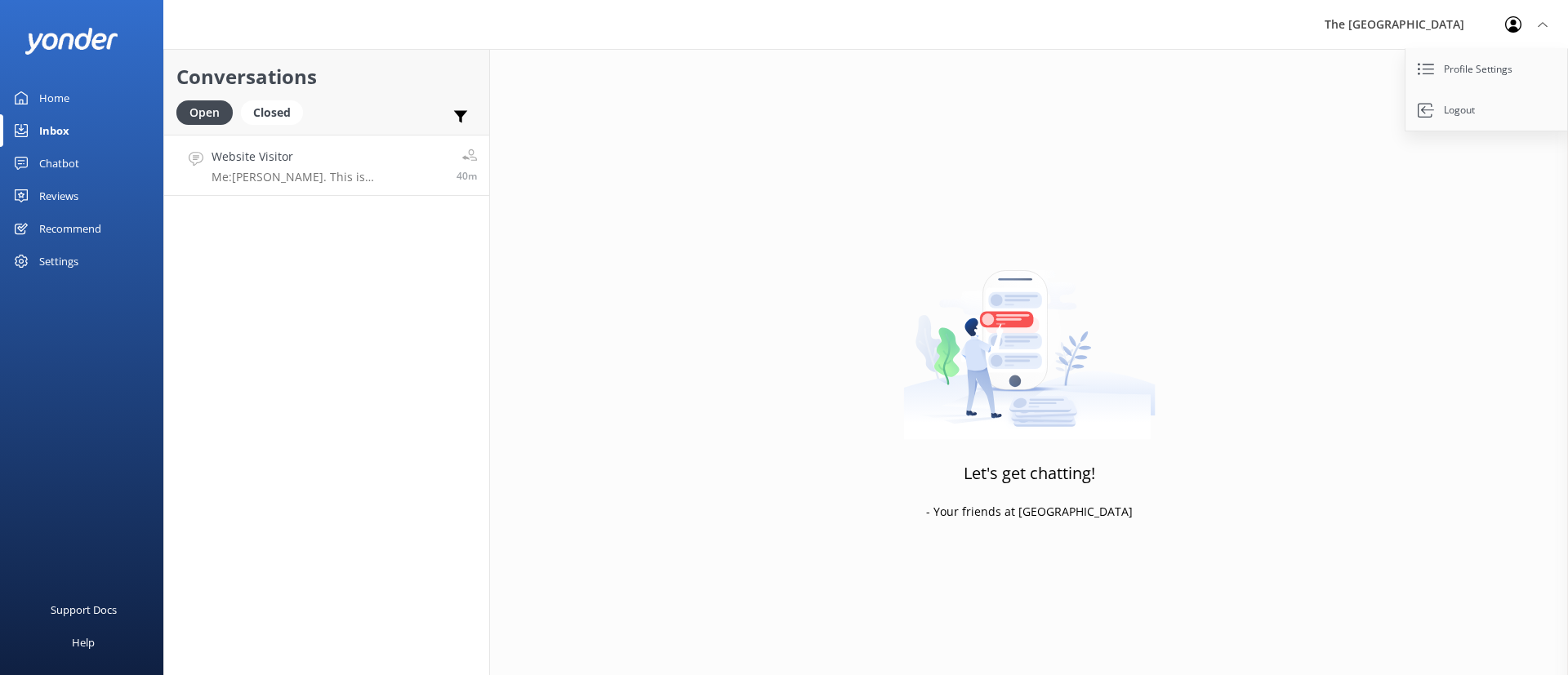
drag, startPoint x: 368, startPoint y: 177, endPoint x: 377, endPoint y: 179, distance: 9.2
click at [368, 176] on p "Me: [PERSON_NAME]. This is [PERSON_NAME] from reservations. Thank you for your …" at bounding box center [327, 178] width 233 height 15
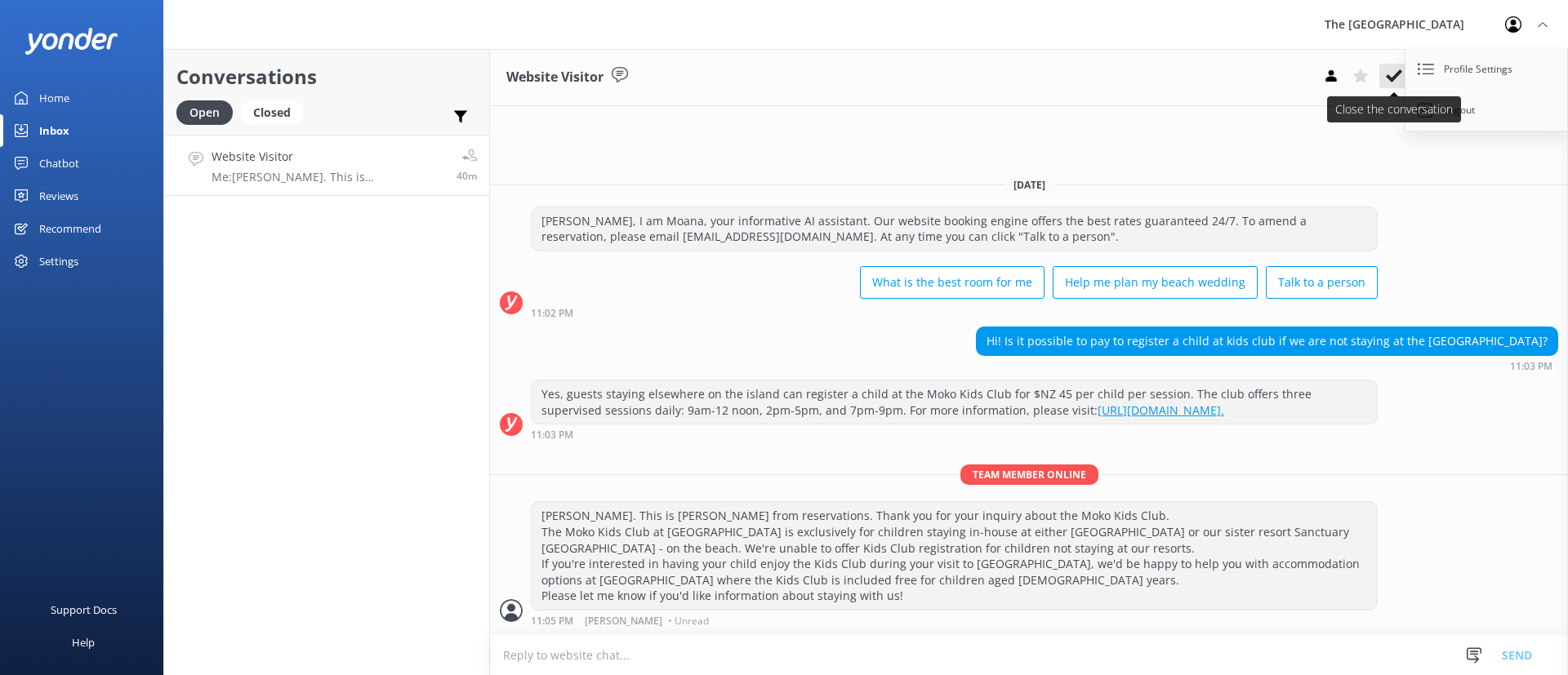
click at [1394, 73] on icon at bounding box center [1394, 76] width 17 height 17
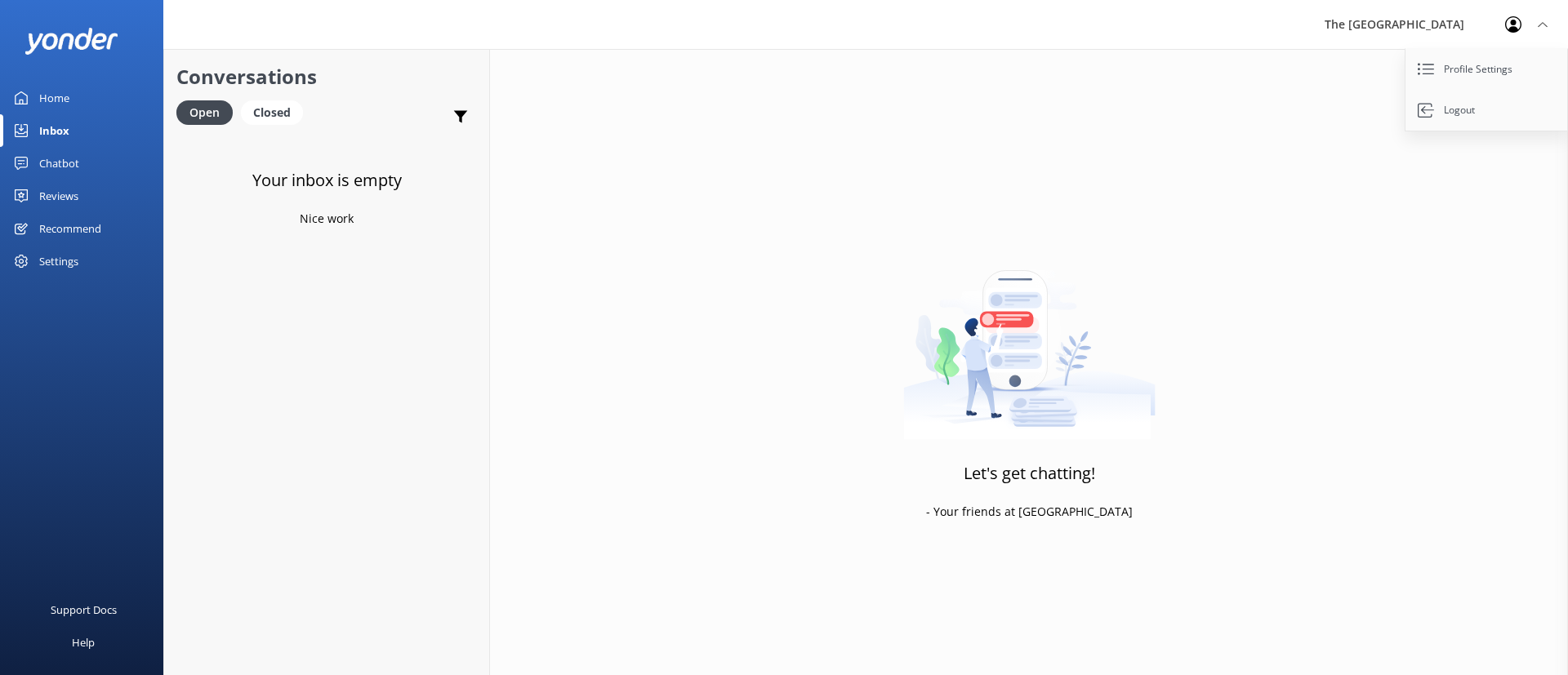
click at [320, 337] on div "Your inbox is empty Nice work" at bounding box center [327, 471] width 325 height 675
click at [667, 298] on div "Let's get chatting! - Your friends at [GEOGRAPHIC_DATA]" at bounding box center [1029, 386] width 1078 height 675
click at [315, 325] on div "Your inbox is empty Nice work" at bounding box center [327, 471] width 325 height 675
click at [278, 112] on div "Closed" at bounding box center [272, 112] width 62 height 24
click at [216, 108] on div "Open" at bounding box center [204, 112] width 55 height 24
